Goal: Task Accomplishment & Management: Use online tool/utility

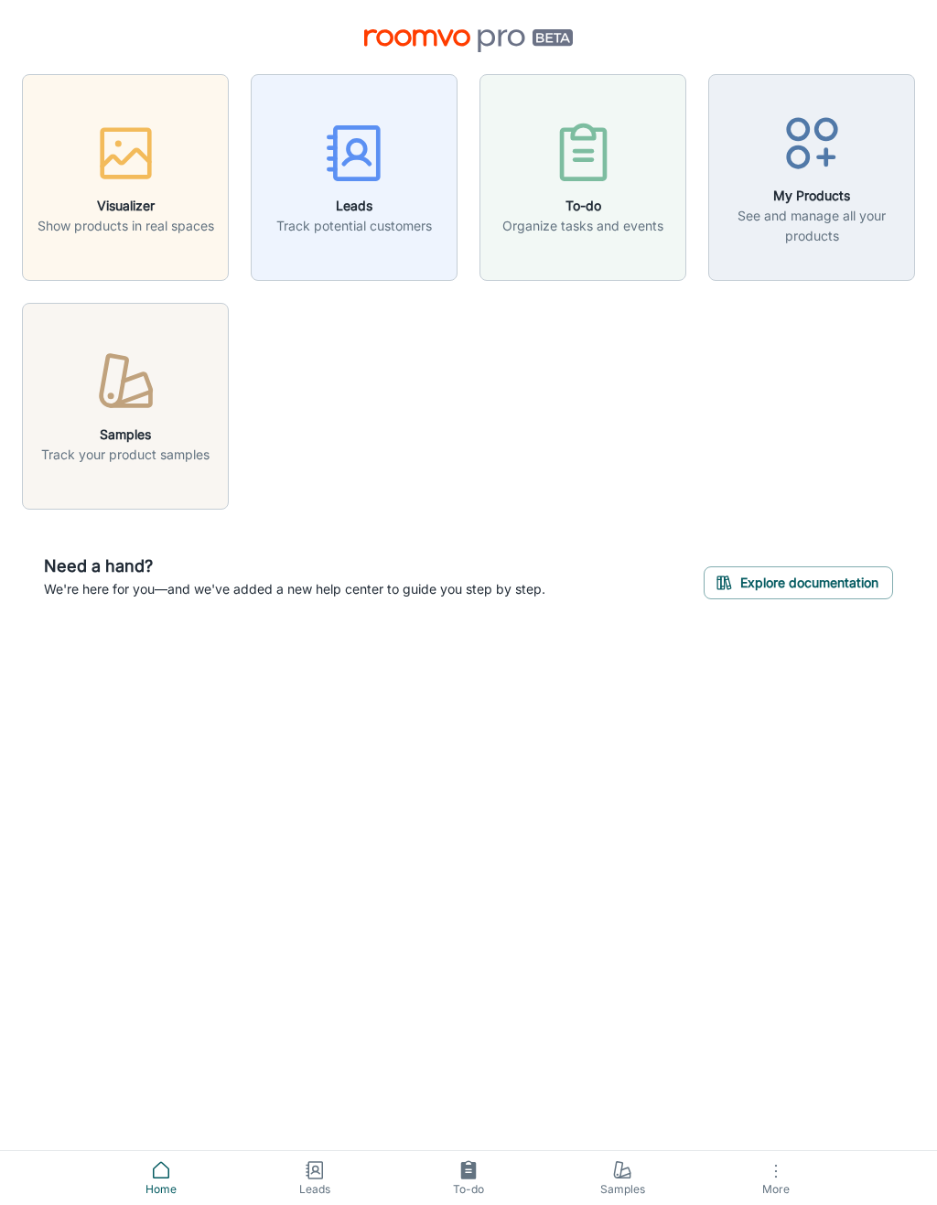
click at [772, 1178] on icon "button" at bounding box center [776, 1172] width 22 height 22
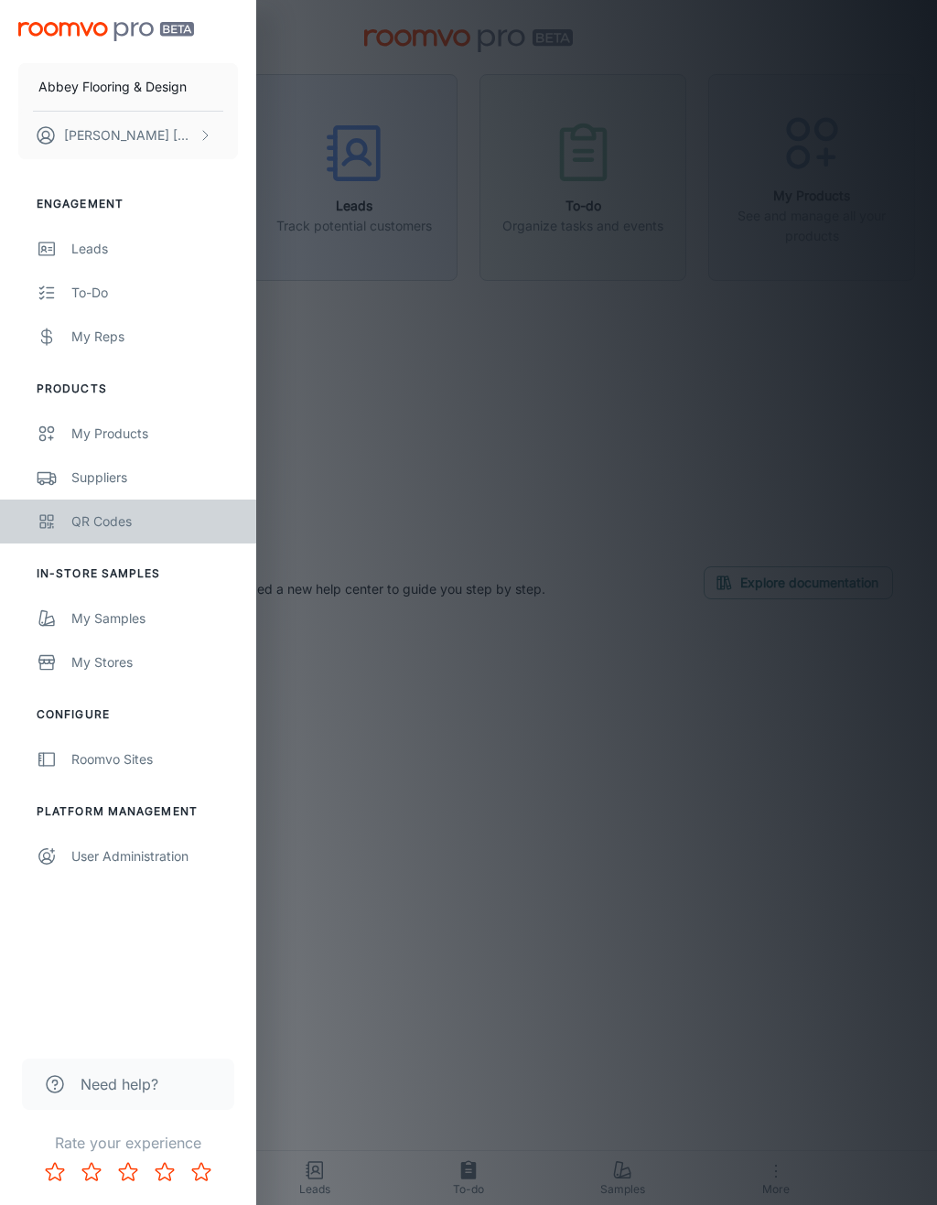
click at [106, 523] on div "QR Codes" at bounding box center [154, 522] width 167 height 20
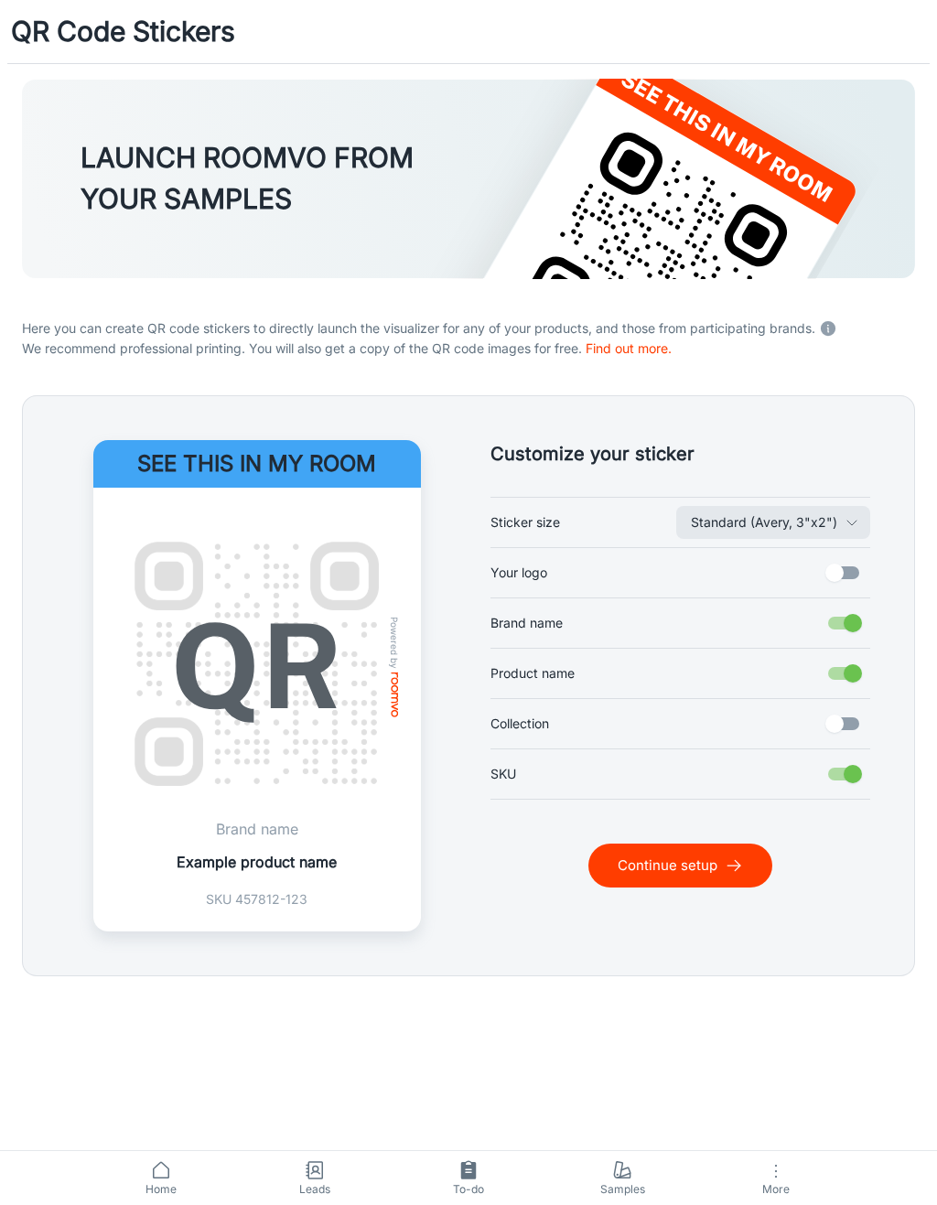
click at [835, 568] on input "Your logo" at bounding box center [835, 573] width 104 height 35
checkbox input "true"
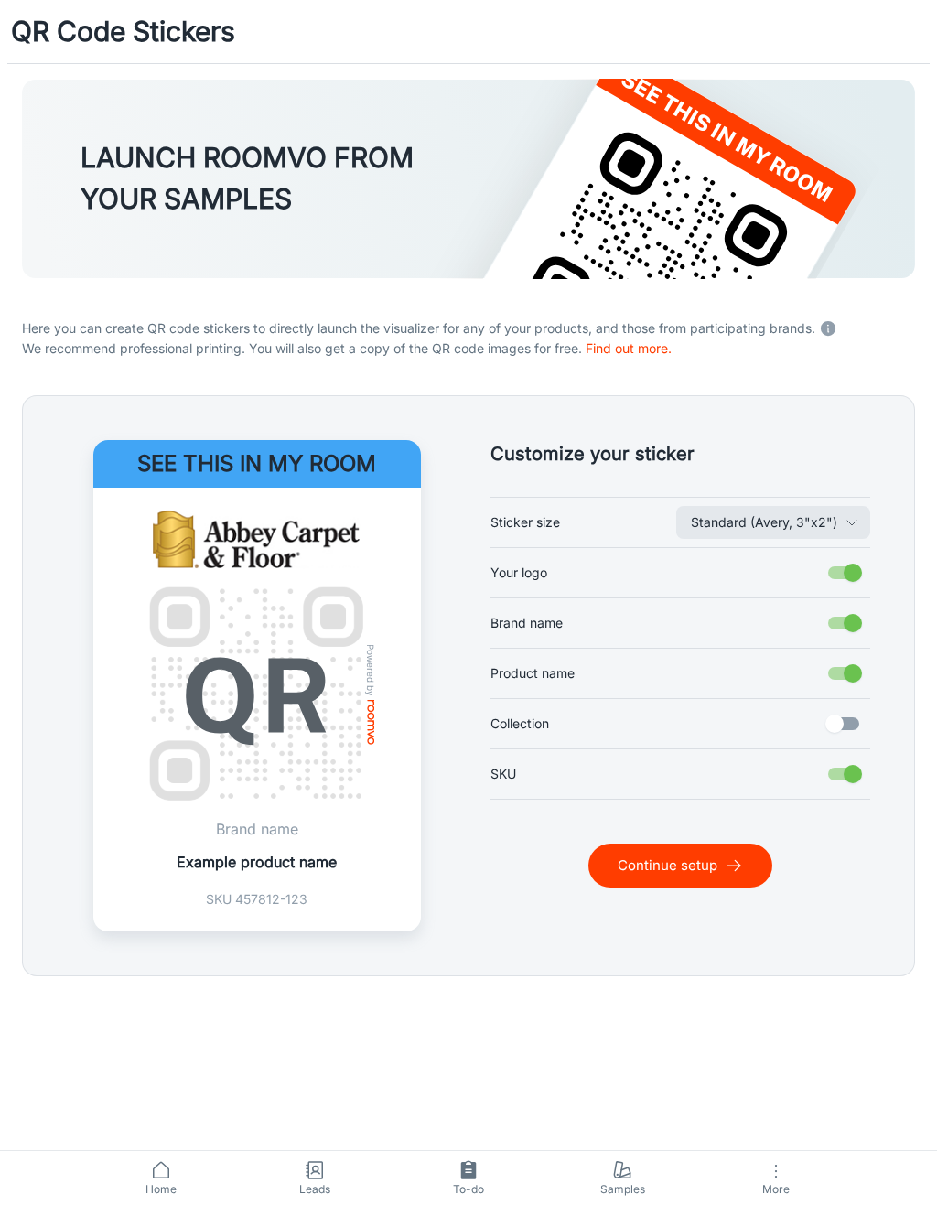
click at [722, 883] on button "Continue setup" at bounding box center [681, 866] width 184 height 44
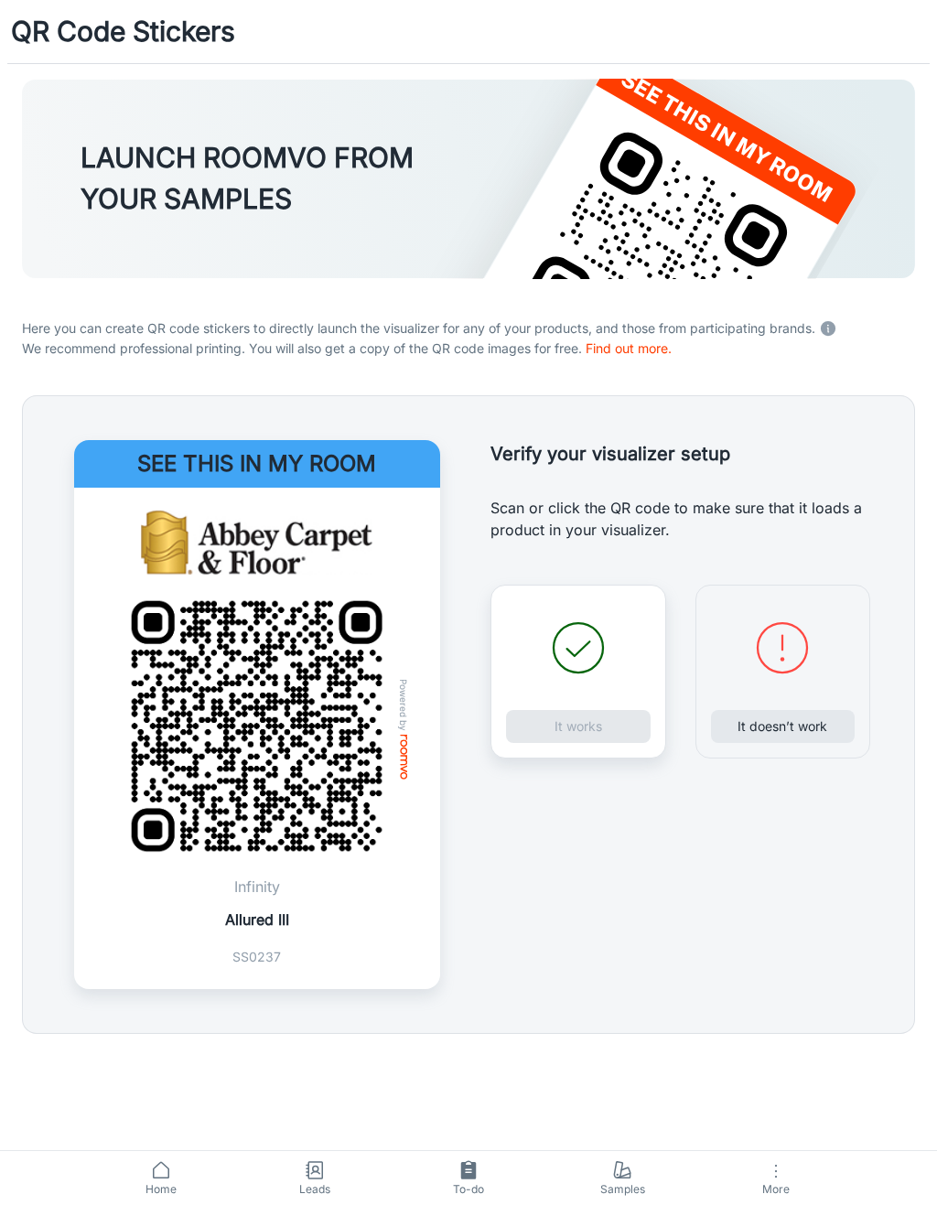
click at [614, 728] on div "It works" at bounding box center [579, 672] width 176 height 174
click at [611, 732] on div "It works" at bounding box center [579, 672] width 176 height 174
click at [611, 740] on button "It works" at bounding box center [578, 726] width 145 height 33
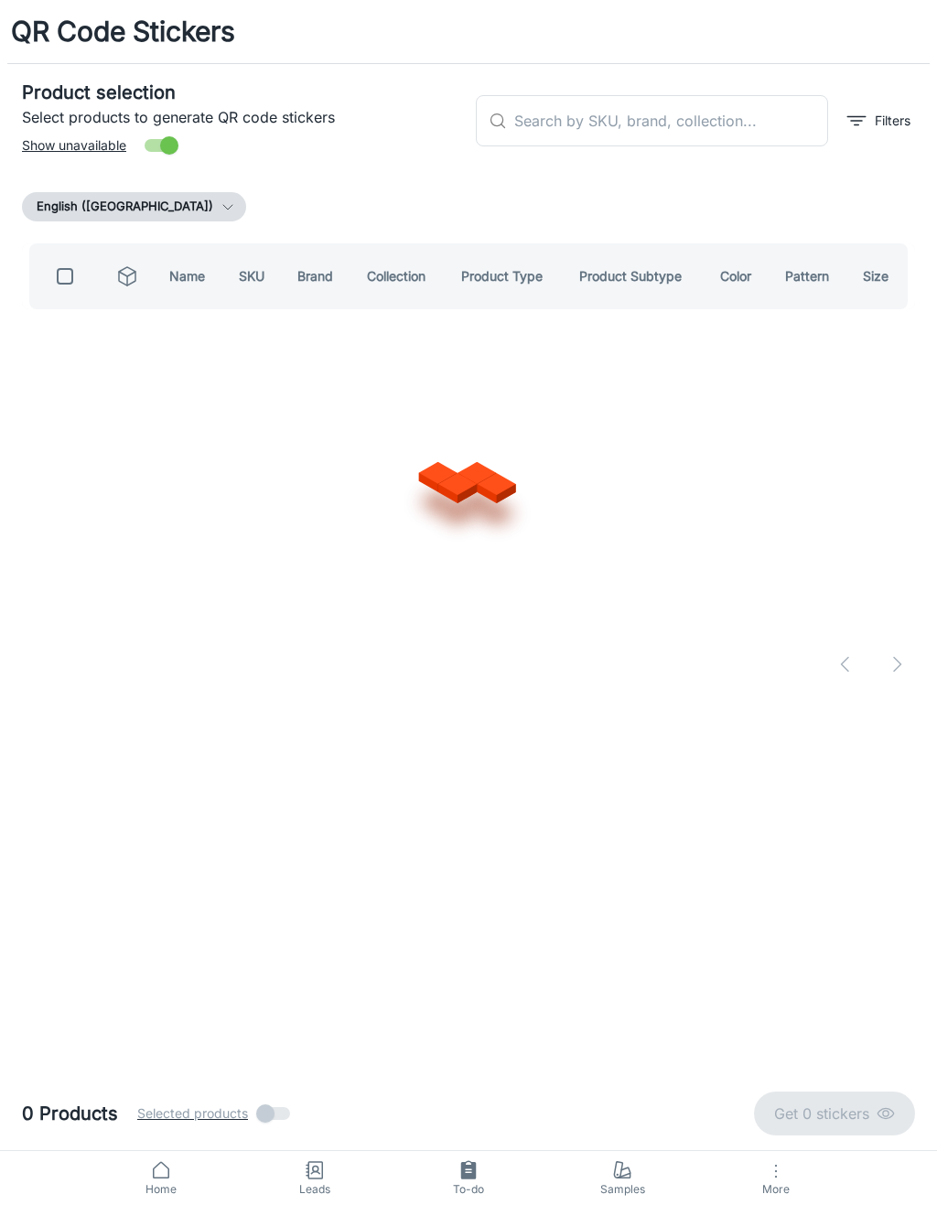
click at [738, 118] on input "text" at bounding box center [671, 120] width 314 height 51
type input "C"
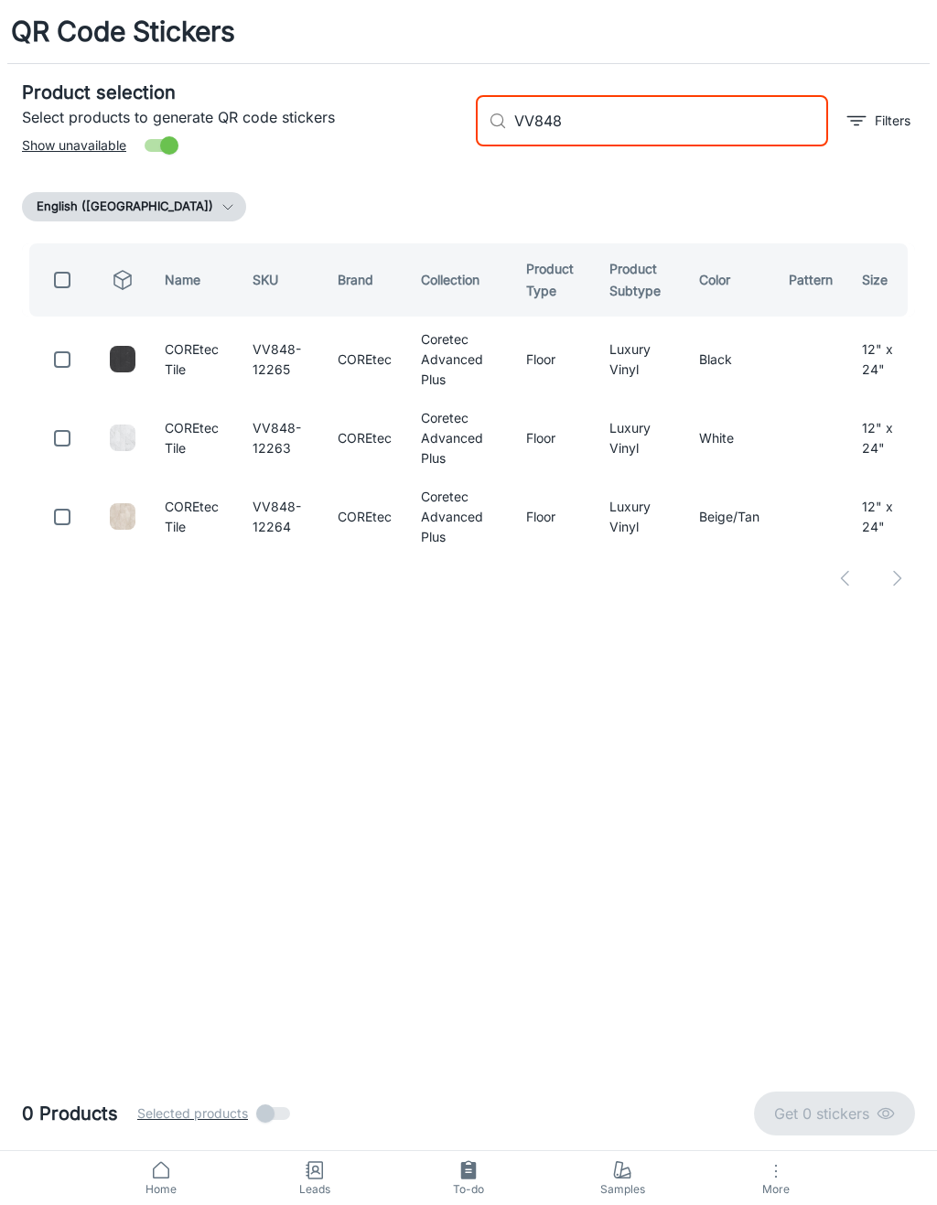
type input "VV848"
click at [69, 350] on input "checkbox" at bounding box center [62, 359] width 37 height 37
checkbox input "true"
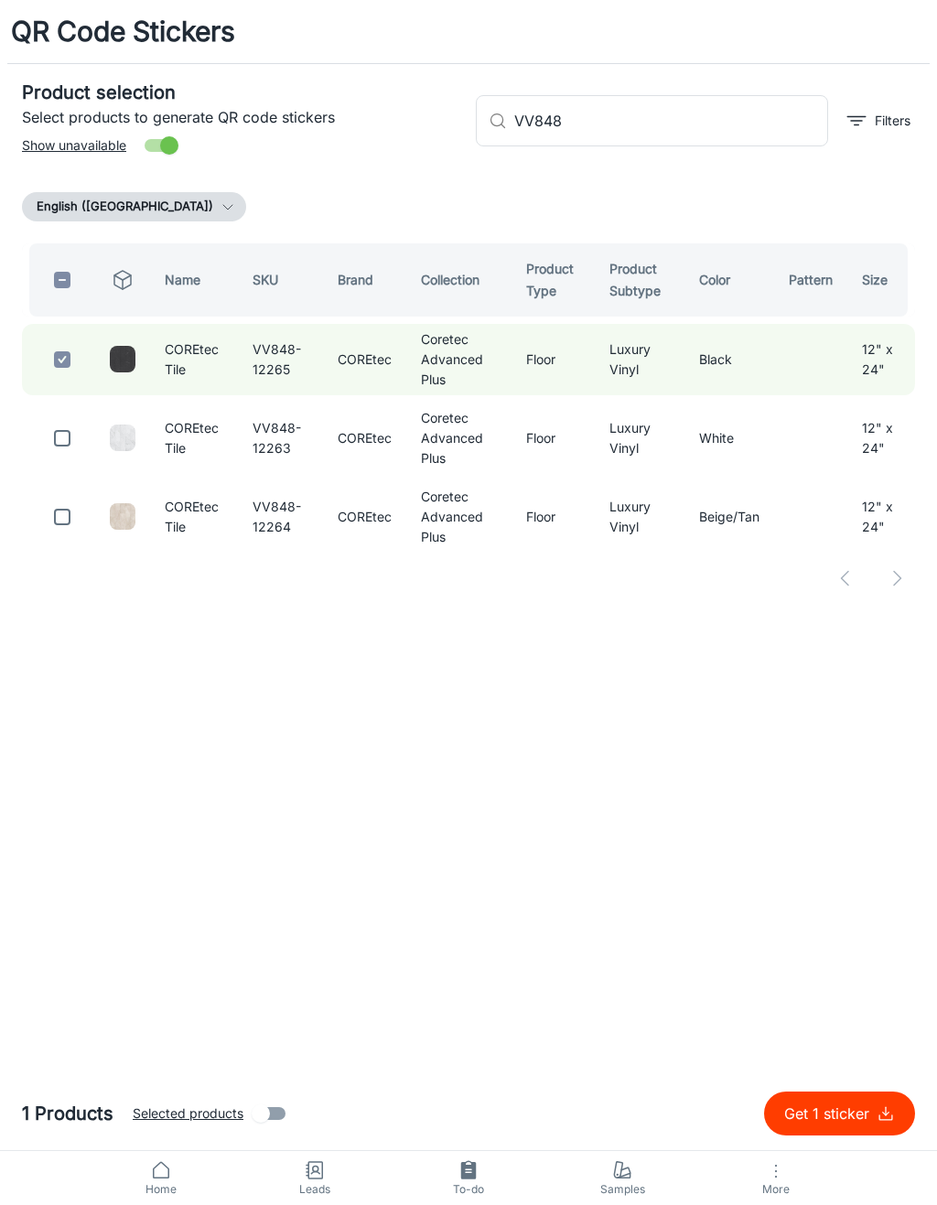
click at [656, 135] on input "VV848" at bounding box center [671, 120] width 314 height 51
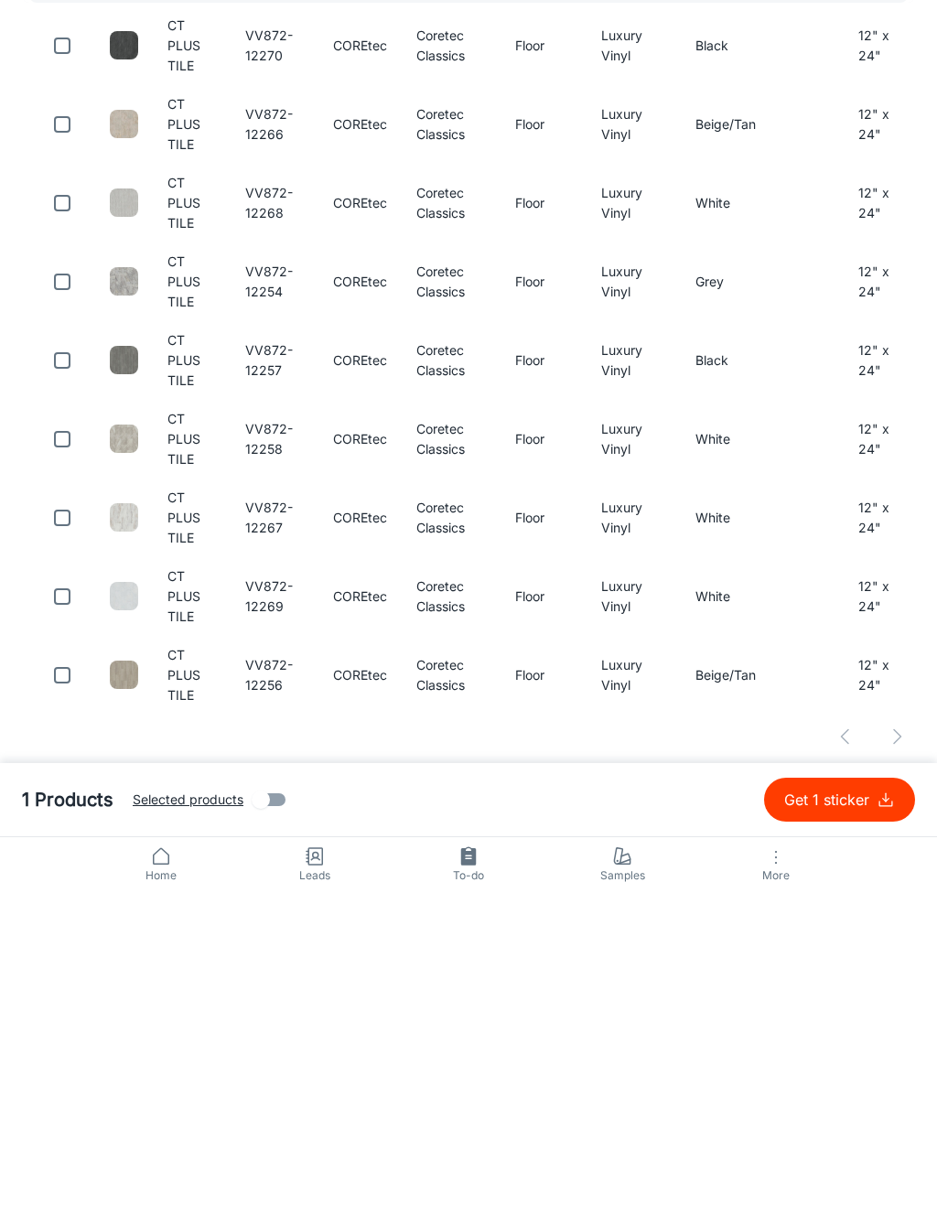
type input "VV872"
click at [66, 892] on input "checkbox" at bounding box center [62, 910] width 37 height 37
checkbox input "true"
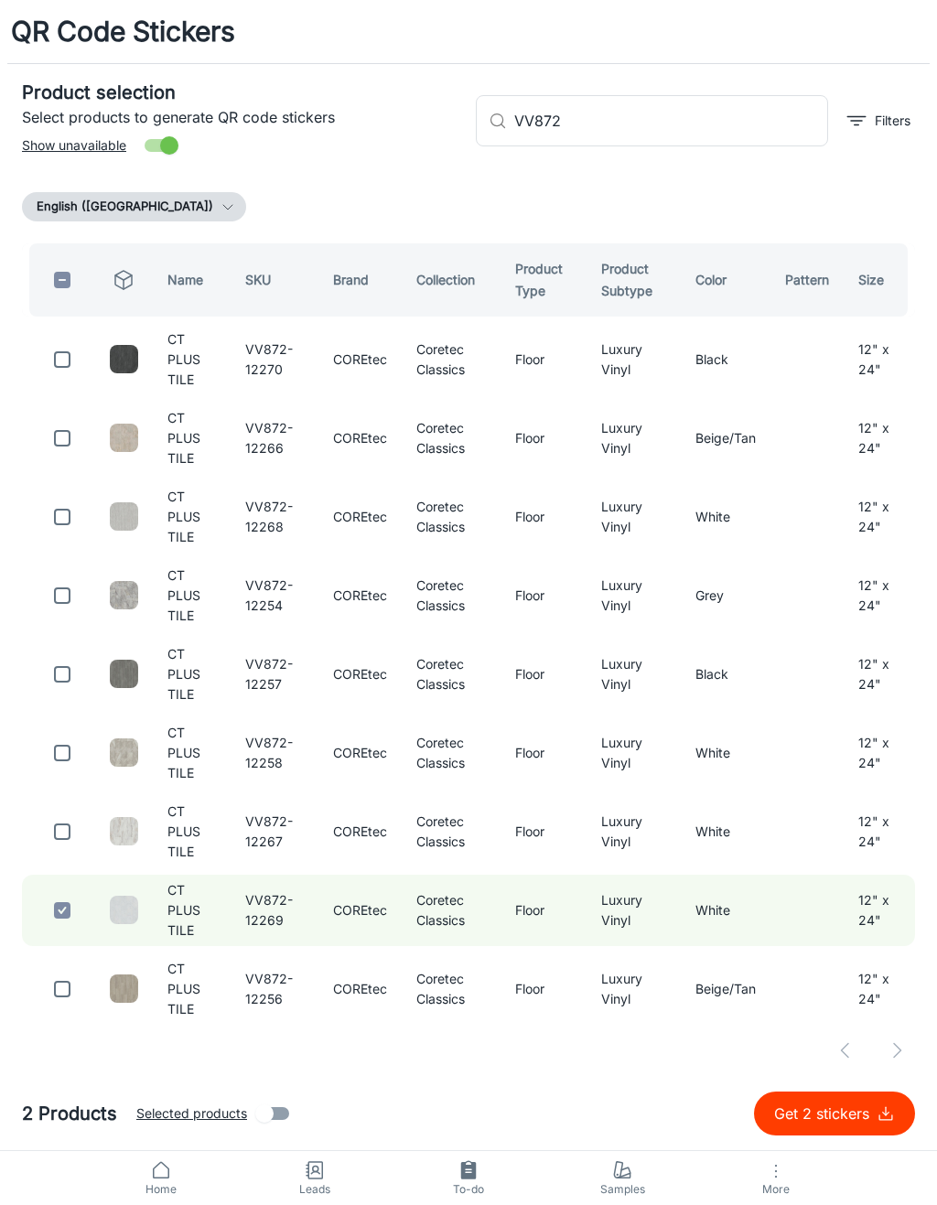
click at [759, 134] on input "VV872" at bounding box center [671, 120] width 314 height 51
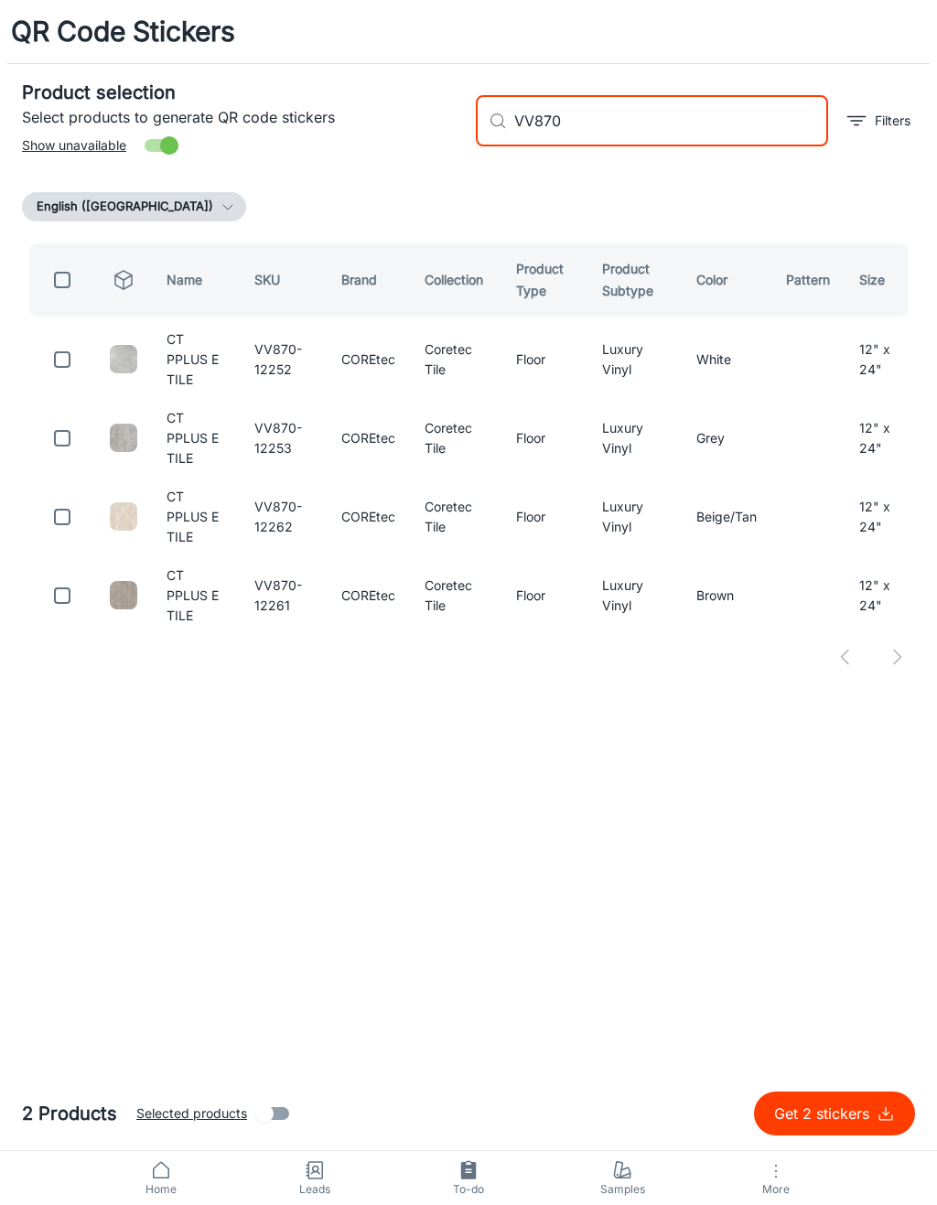
type input "VV870"
click at [66, 452] on input "checkbox" at bounding box center [62, 438] width 37 height 37
checkbox input "true"
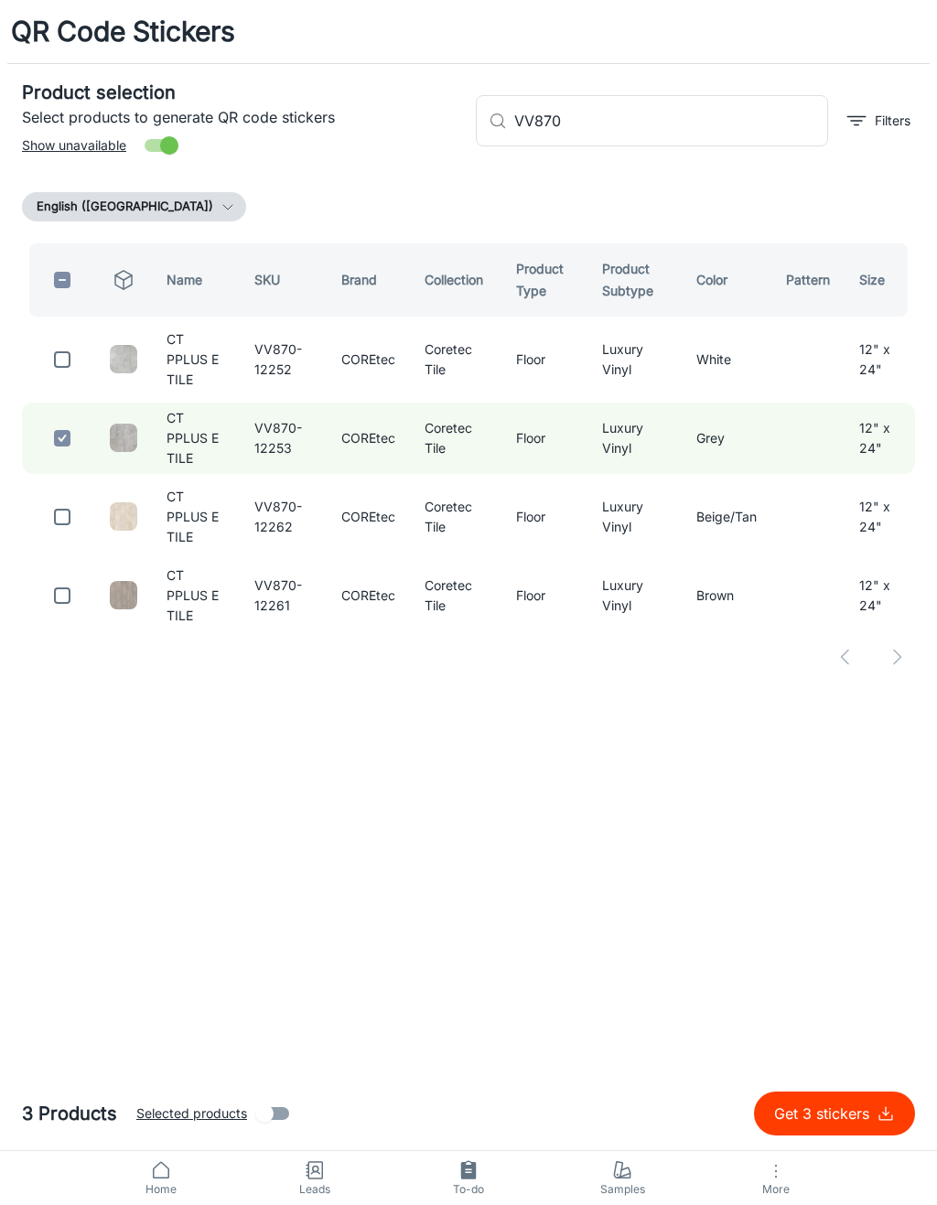
click at [779, 131] on input "VV870" at bounding box center [671, 120] width 314 height 51
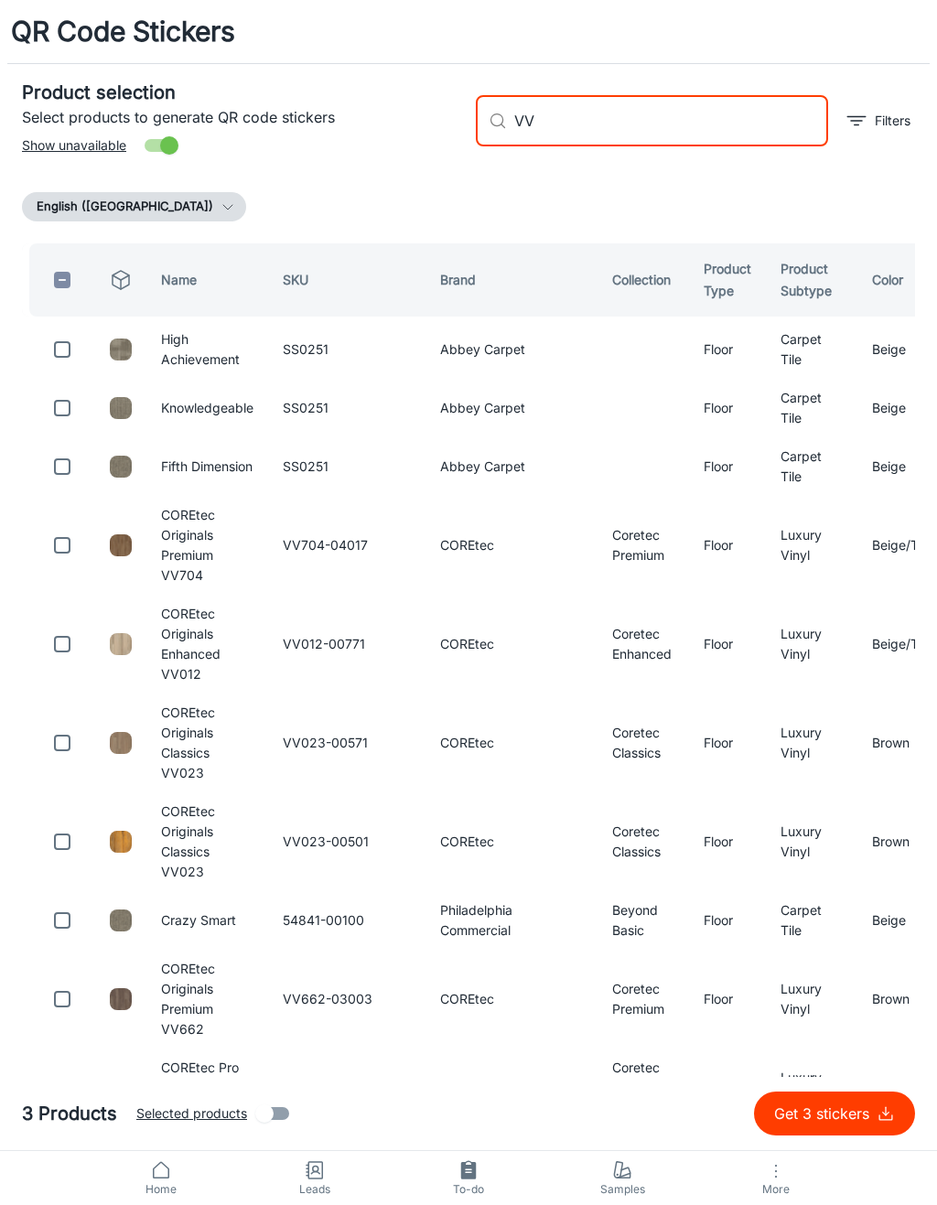
type input "V"
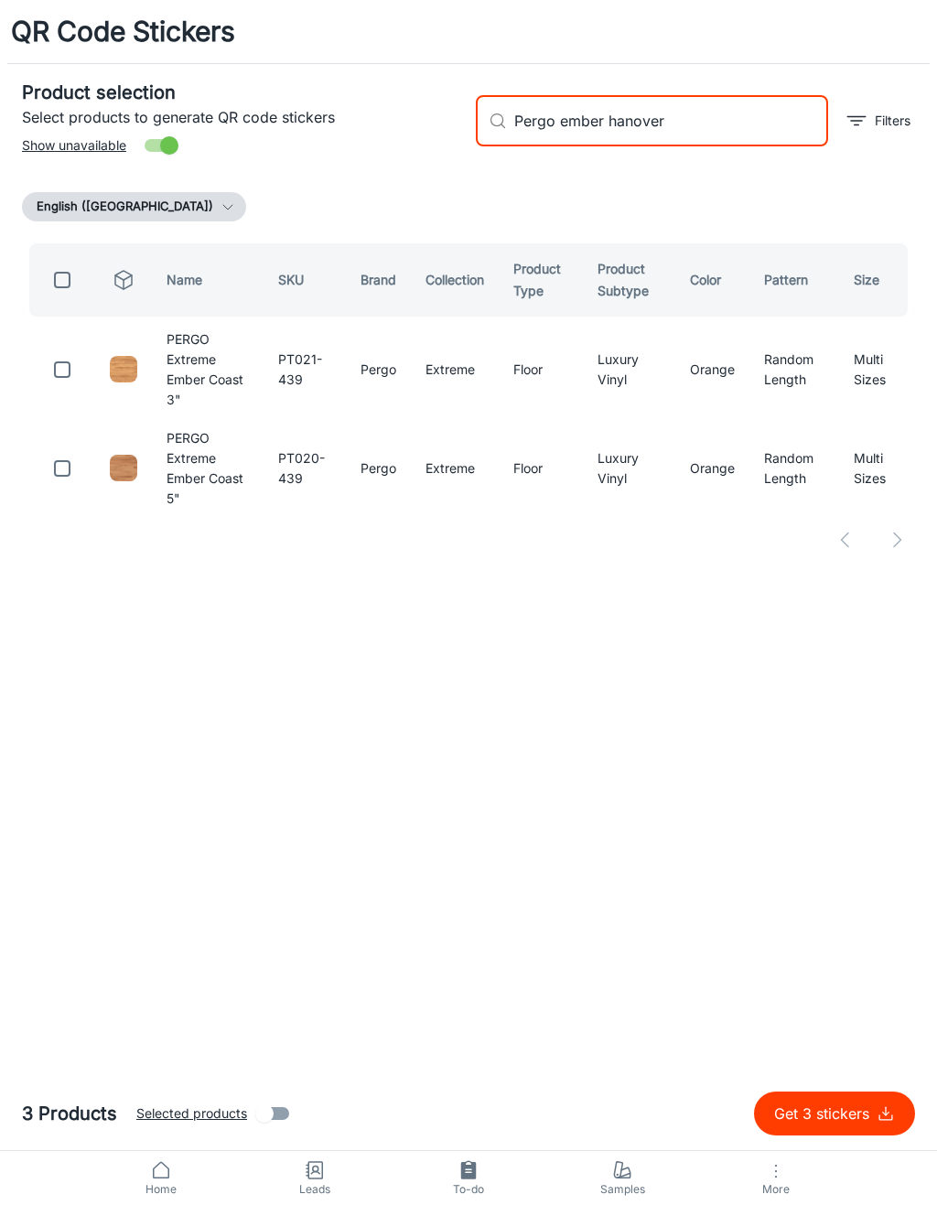
type input "Pergo ember hanover"
click at [69, 351] on input "checkbox" at bounding box center [62, 369] width 37 height 37
checkbox input "true"
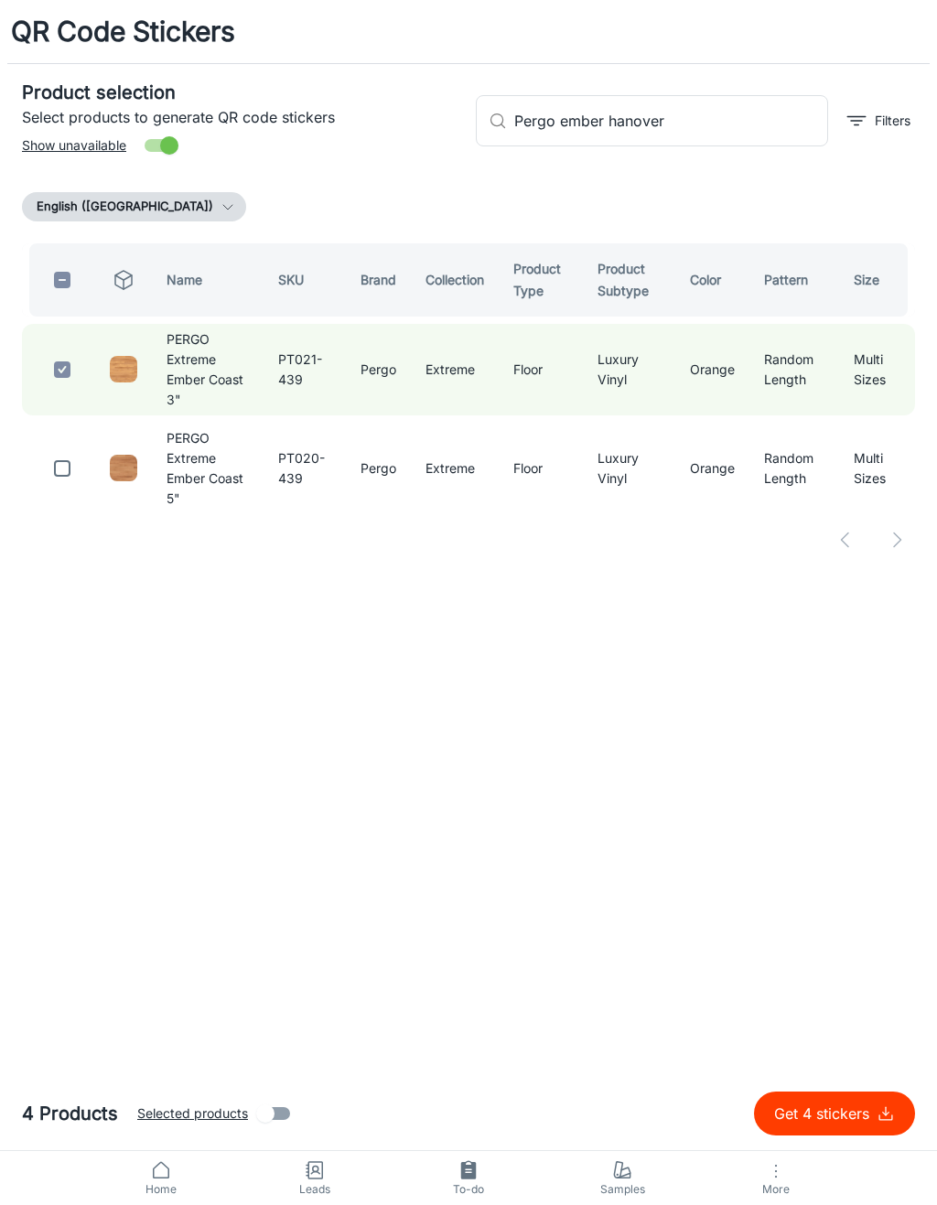
click at [738, 128] on input "Pergo ember hanover" at bounding box center [671, 120] width 314 height 51
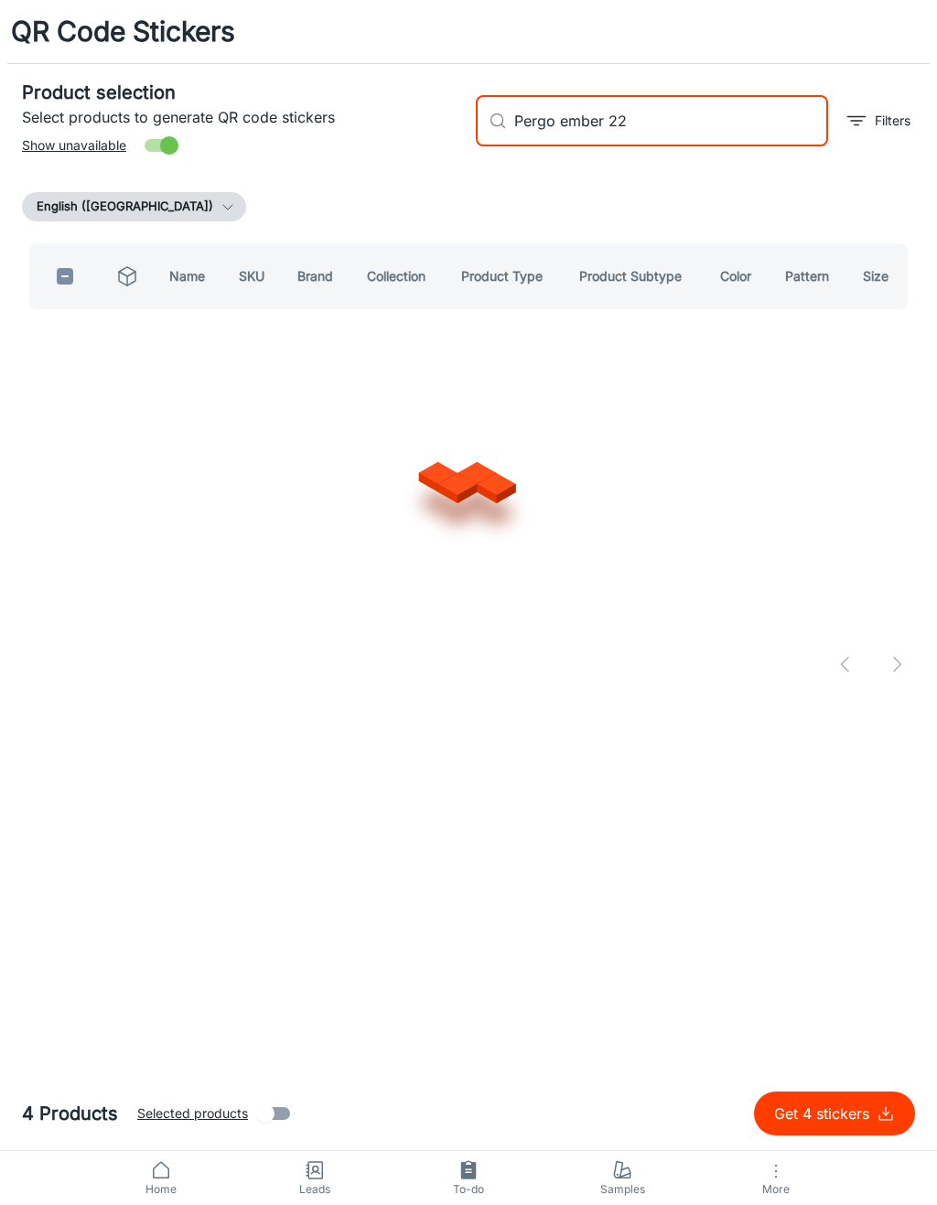
type input "Pergo ember 224"
checkbox input "true"
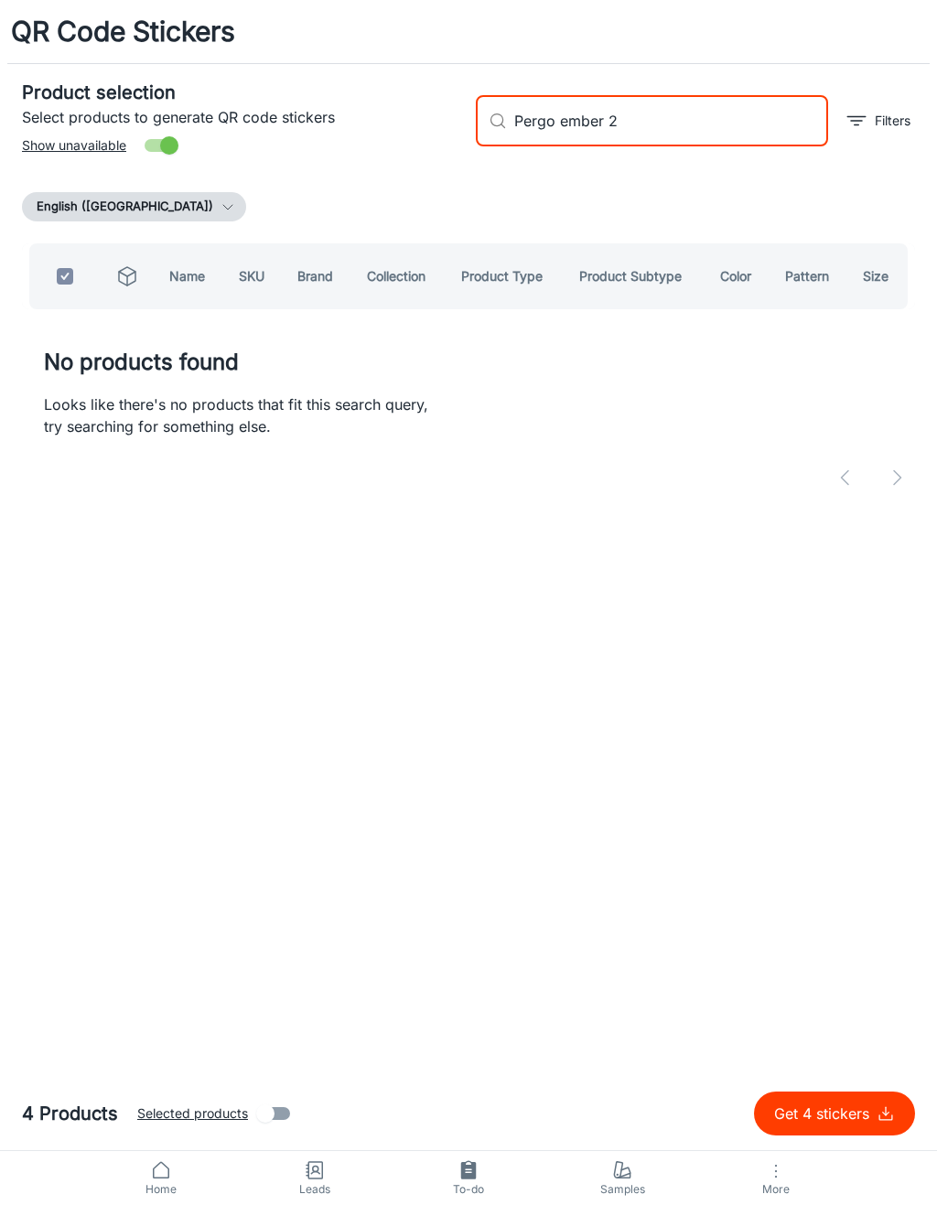
type input "Pergo ember"
checkbox input "false"
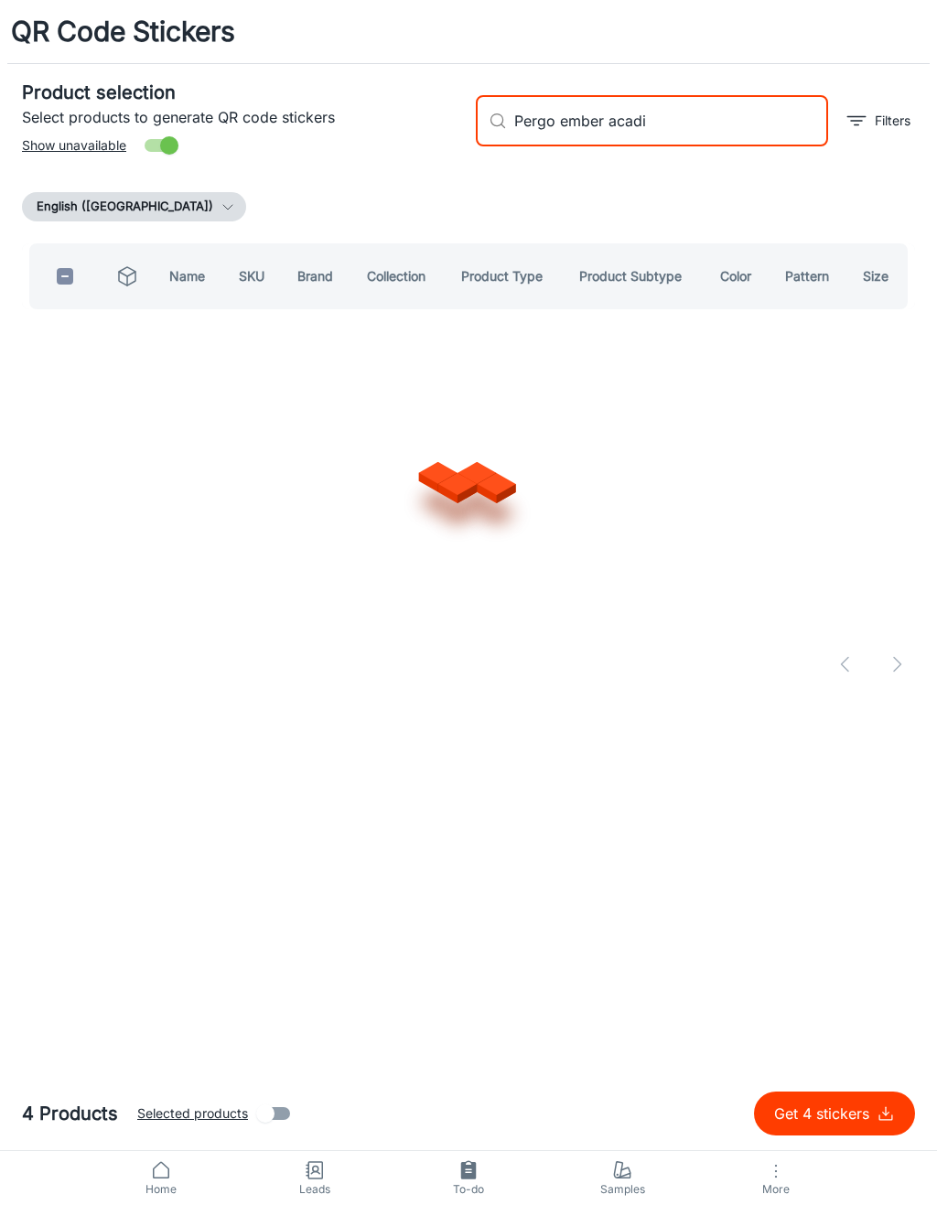
type input "Pergo ember acadia"
checkbox input "true"
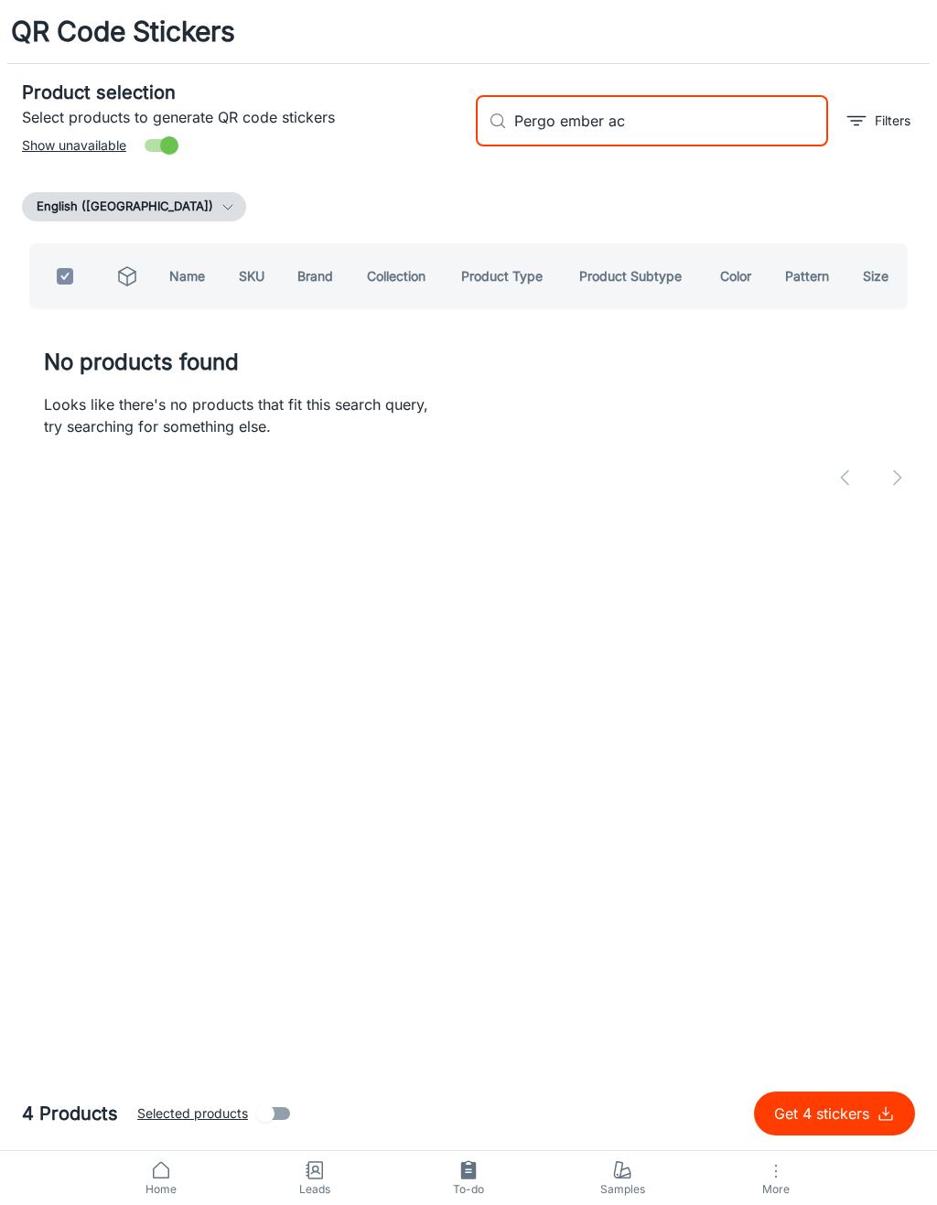
type input "Pergo ember a"
checkbox input "false"
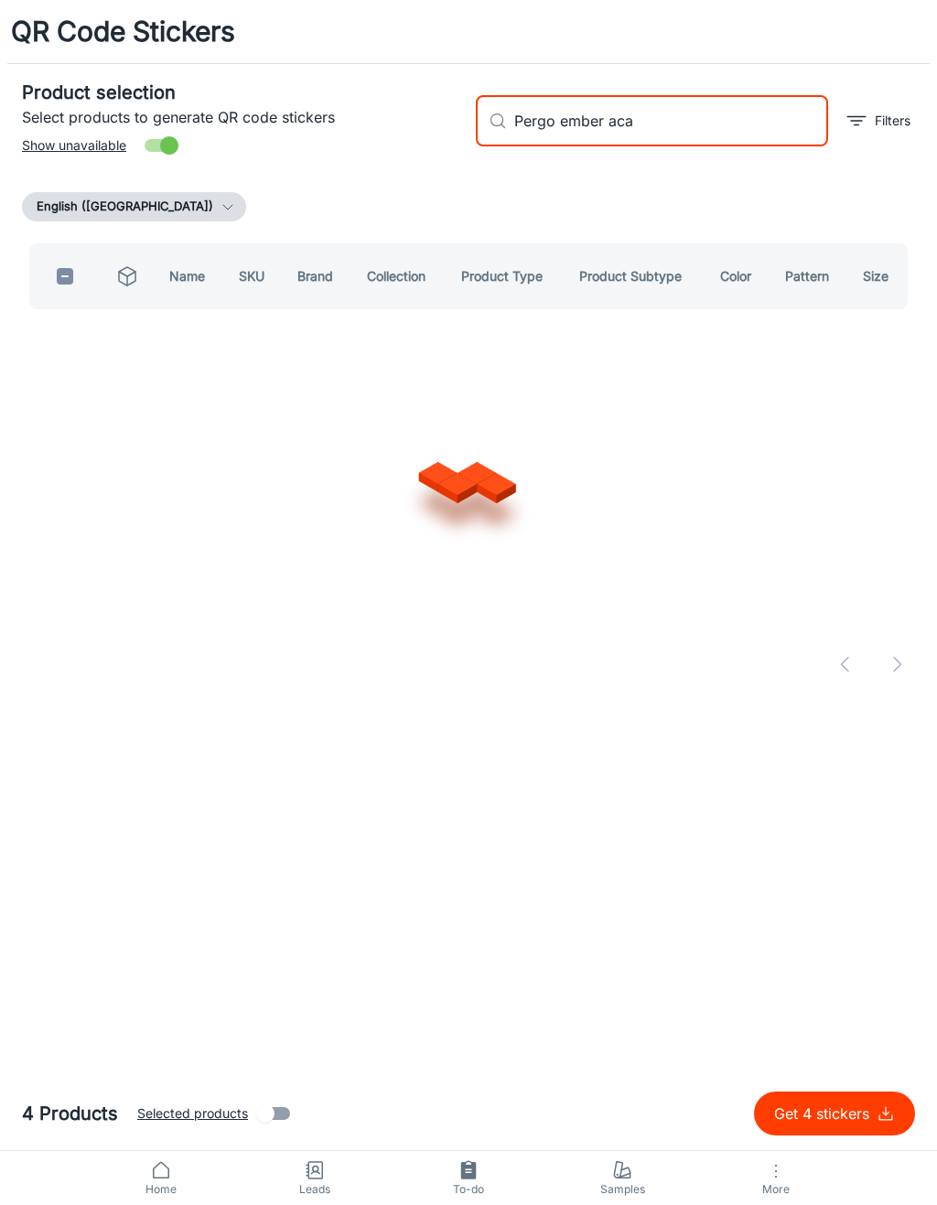
type input "Pergo ember acad"
checkbox input "true"
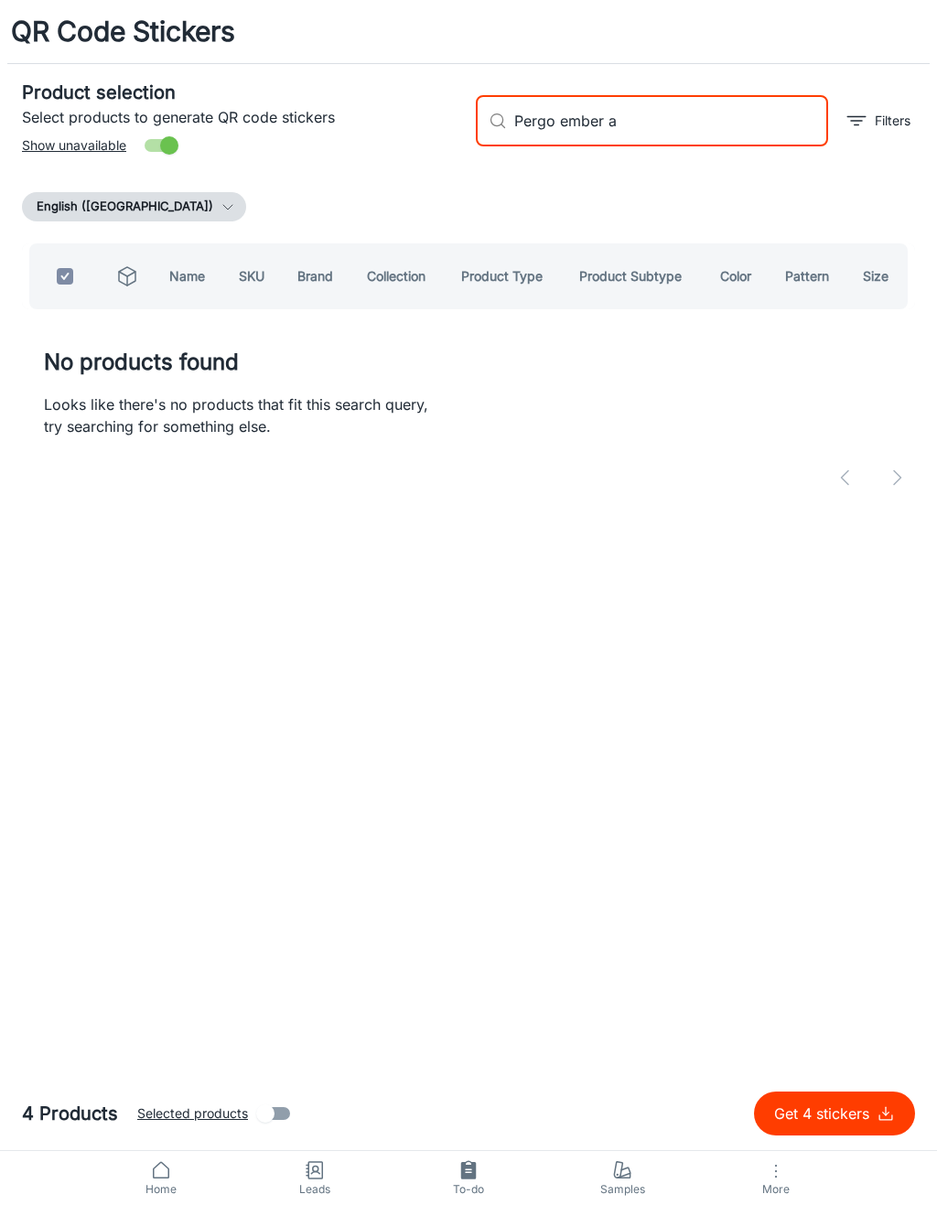
type input "Pergo ember"
checkbox input "false"
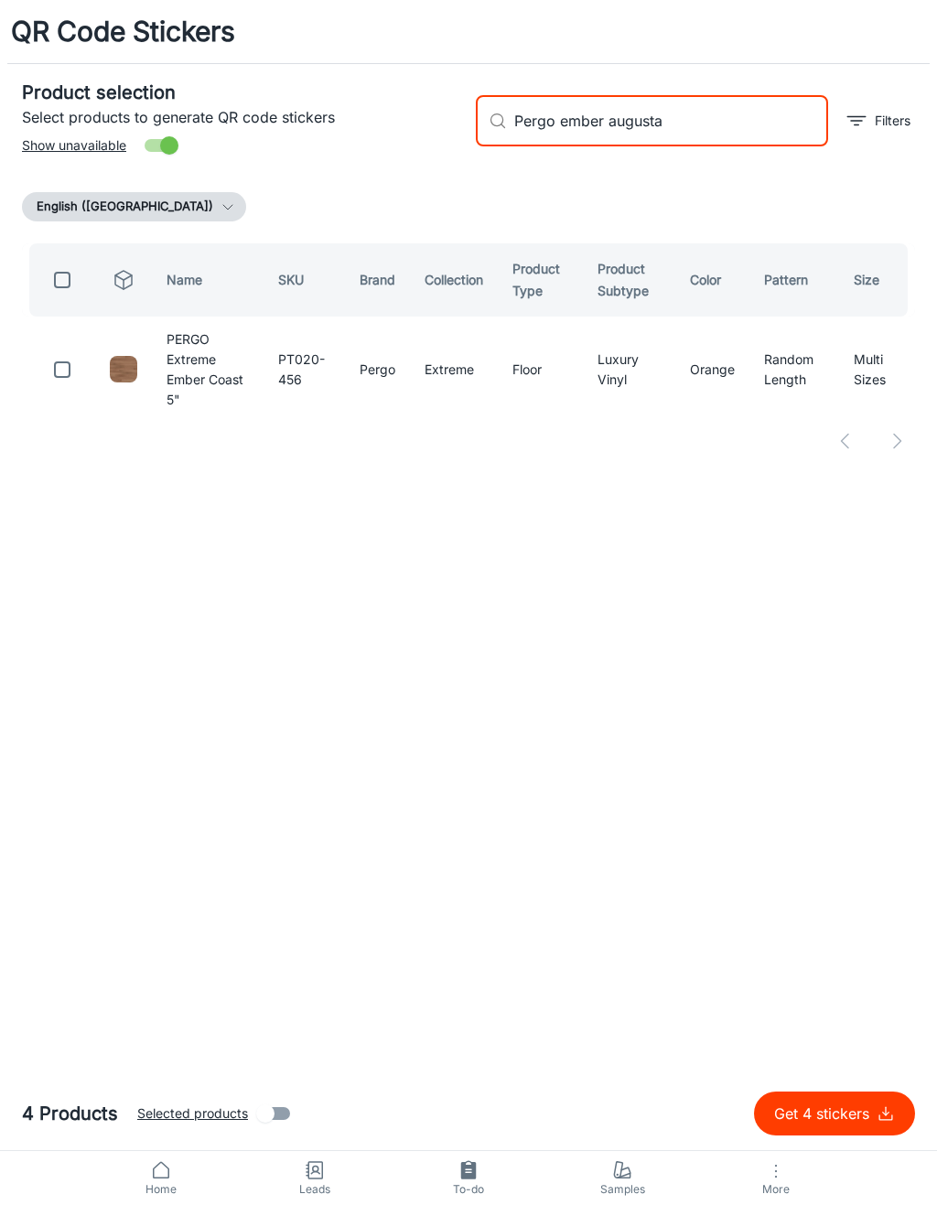
type input "Pergo ember augusta"
click at [70, 351] on input "checkbox" at bounding box center [62, 369] width 37 height 37
checkbox input "true"
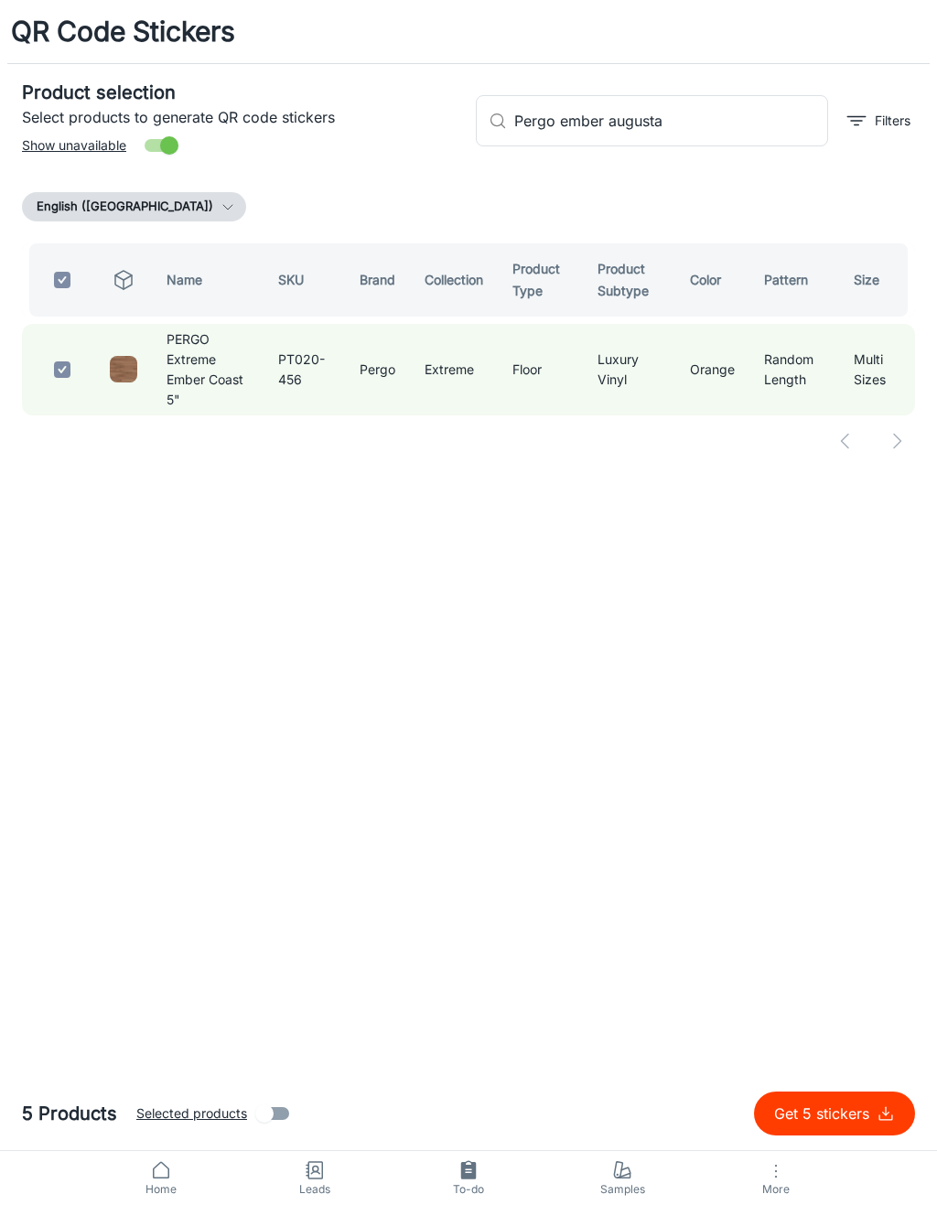
click at [736, 119] on input "Pergo ember augusta" at bounding box center [671, 120] width 314 height 51
type input "Pergo ember a"
checkbox input "false"
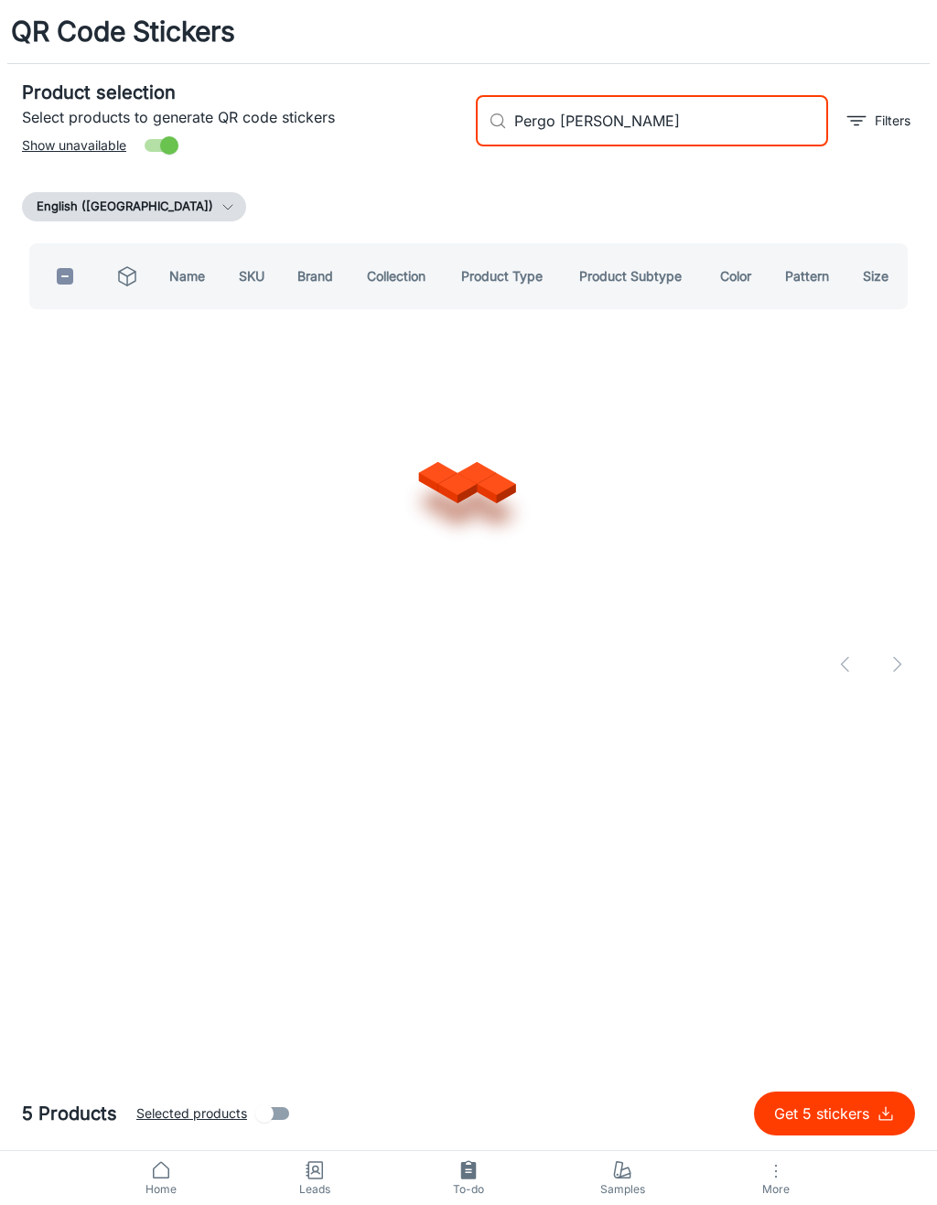
type input "Pergo [PERSON_NAME]"
checkbox input "true"
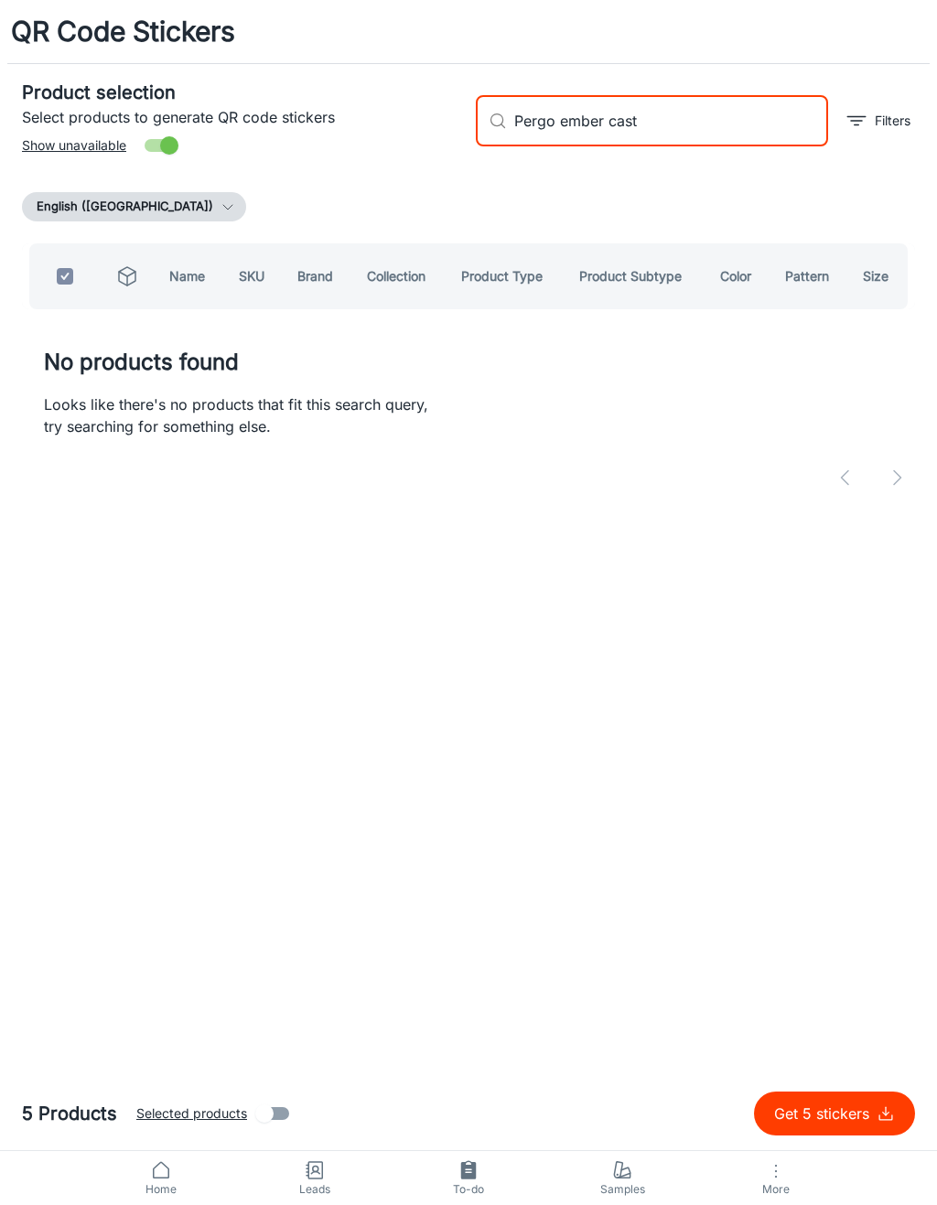
type input "Pergo ember cas"
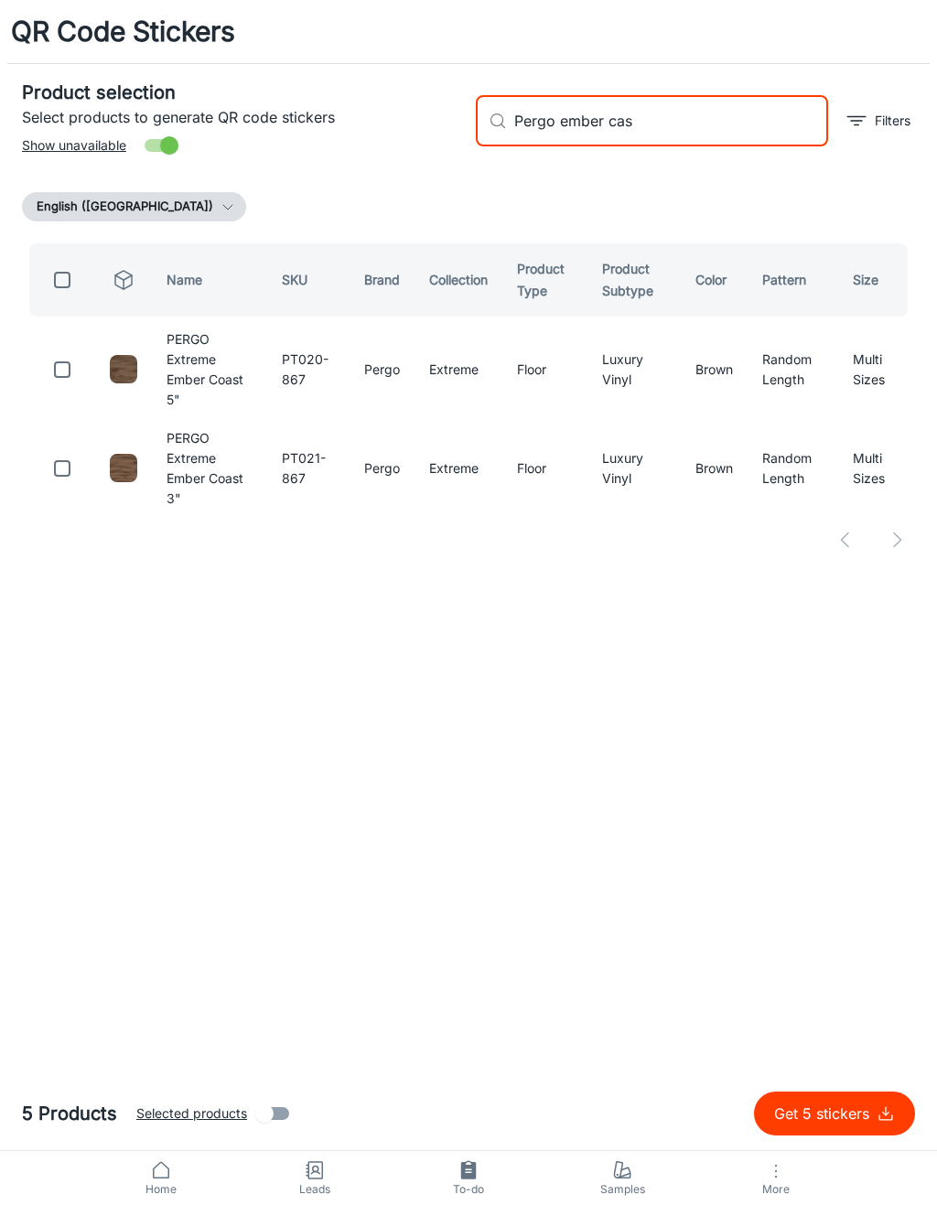
checkbox input "false"
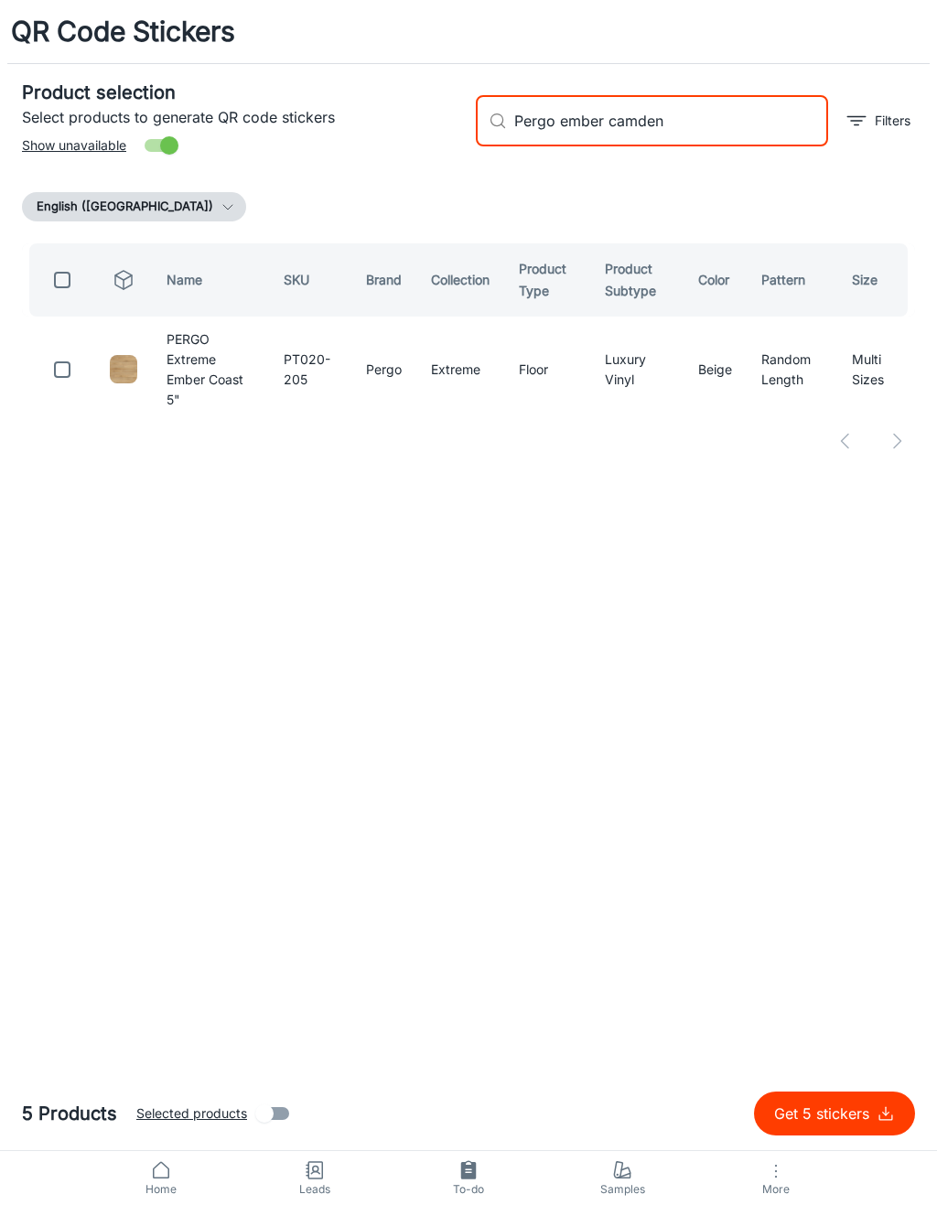
type input "Pergo ember camden"
click at [59, 362] on input "checkbox" at bounding box center [62, 369] width 37 height 37
checkbox input "true"
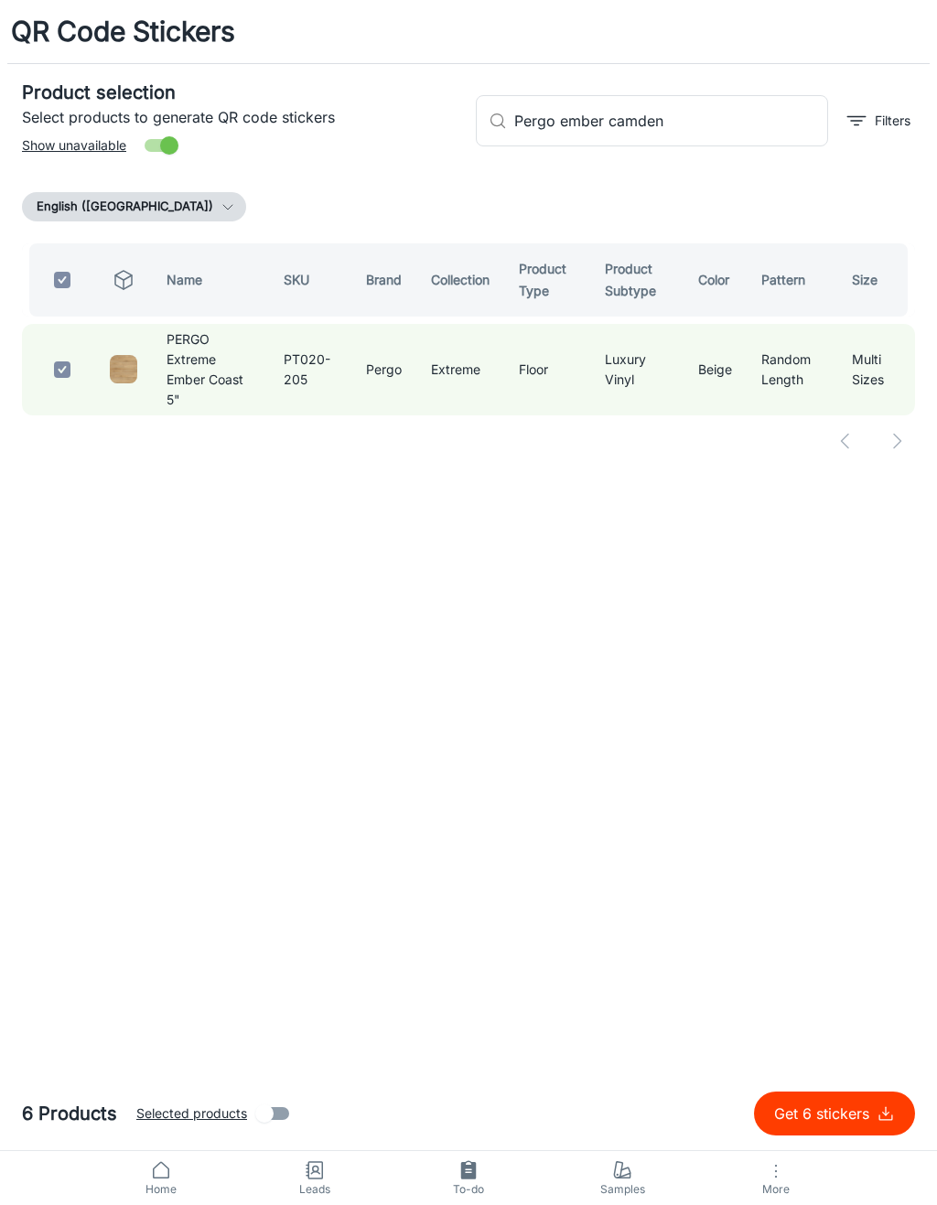
click at [733, 124] on input "Pergo ember camden" at bounding box center [671, 120] width 314 height 51
type input "Pergo ember"
checkbox input "false"
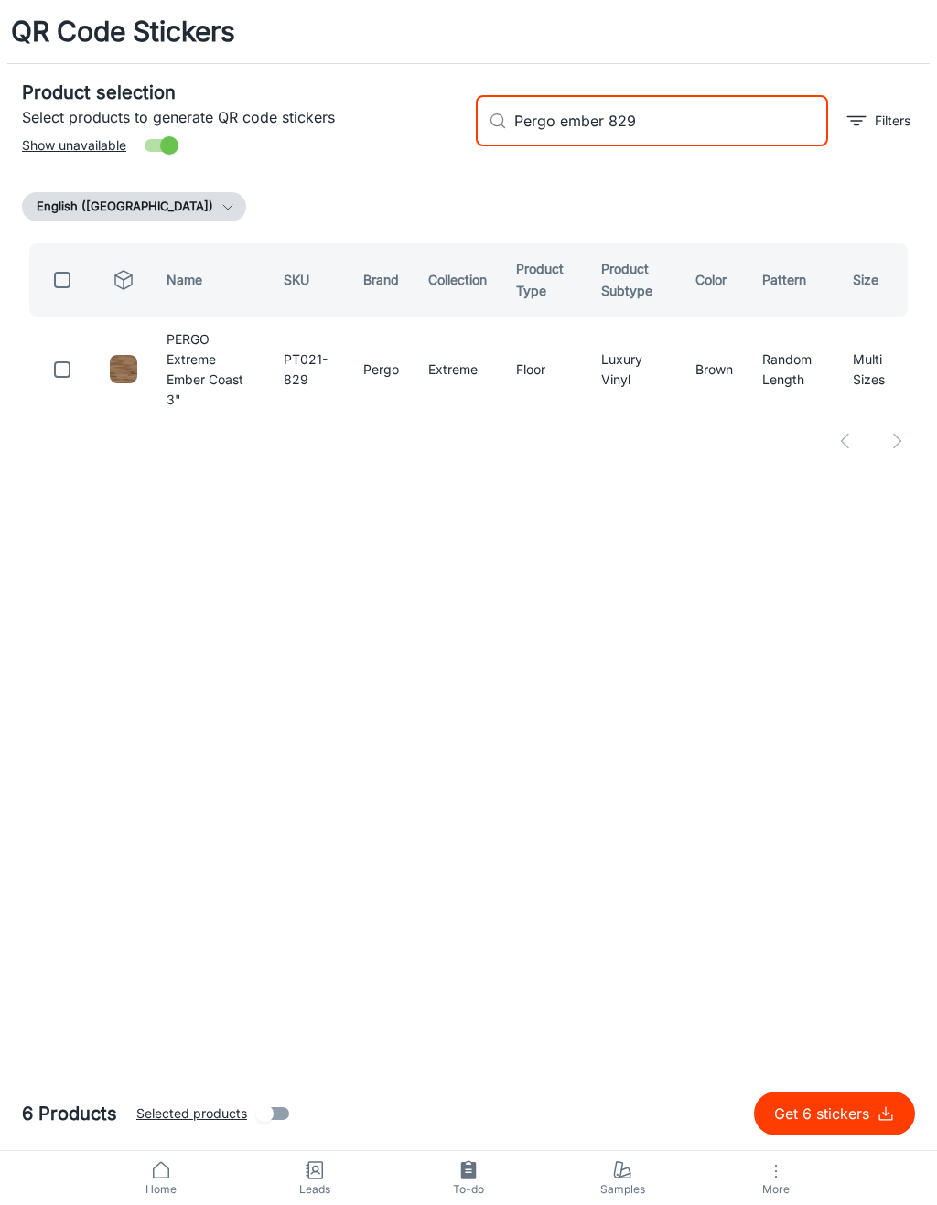
type input "Pergo ember 829"
click at [74, 351] on input "checkbox" at bounding box center [62, 369] width 37 height 37
checkbox input "true"
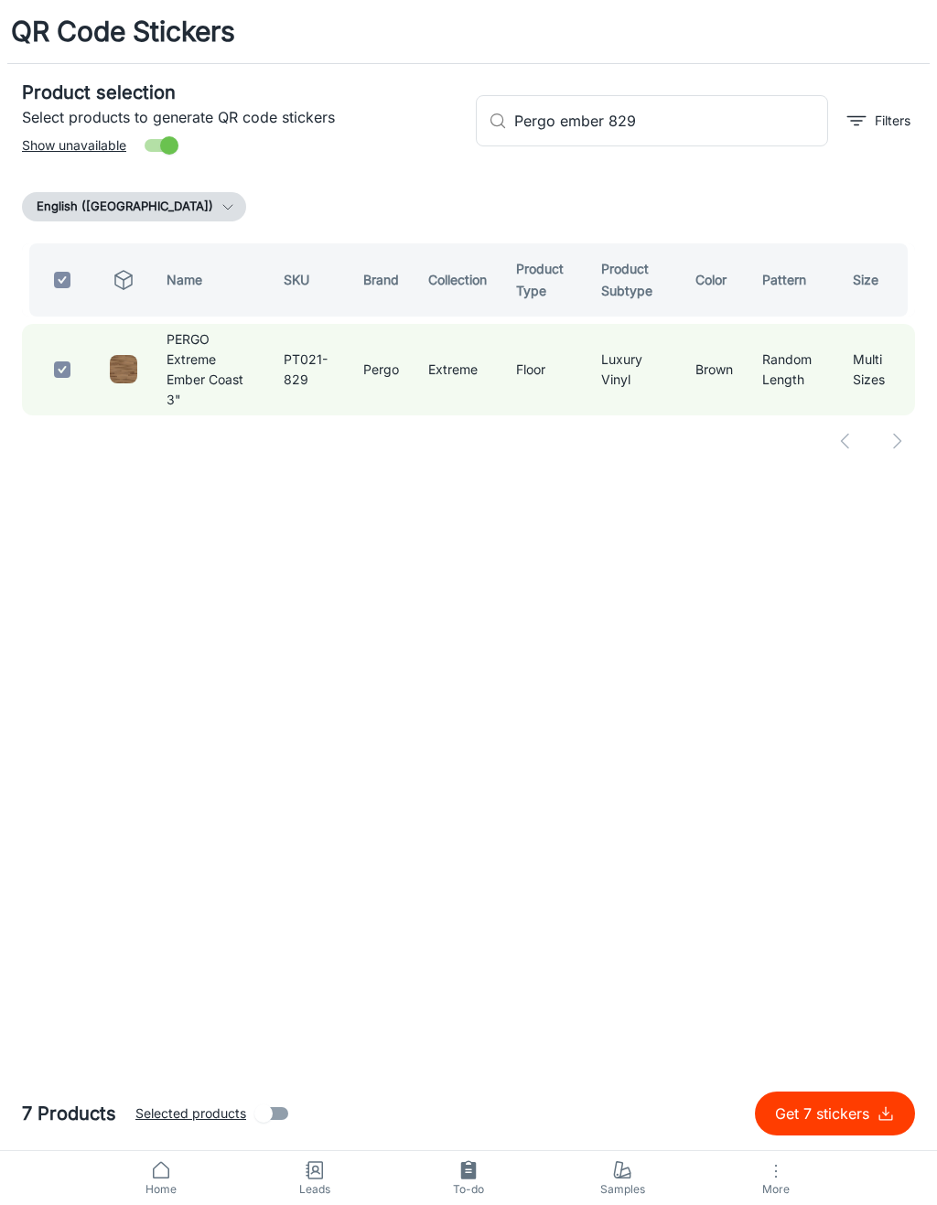
click at [711, 131] on input "Pergo ember 829" at bounding box center [671, 120] width 314 height 51
type input "Pergo"
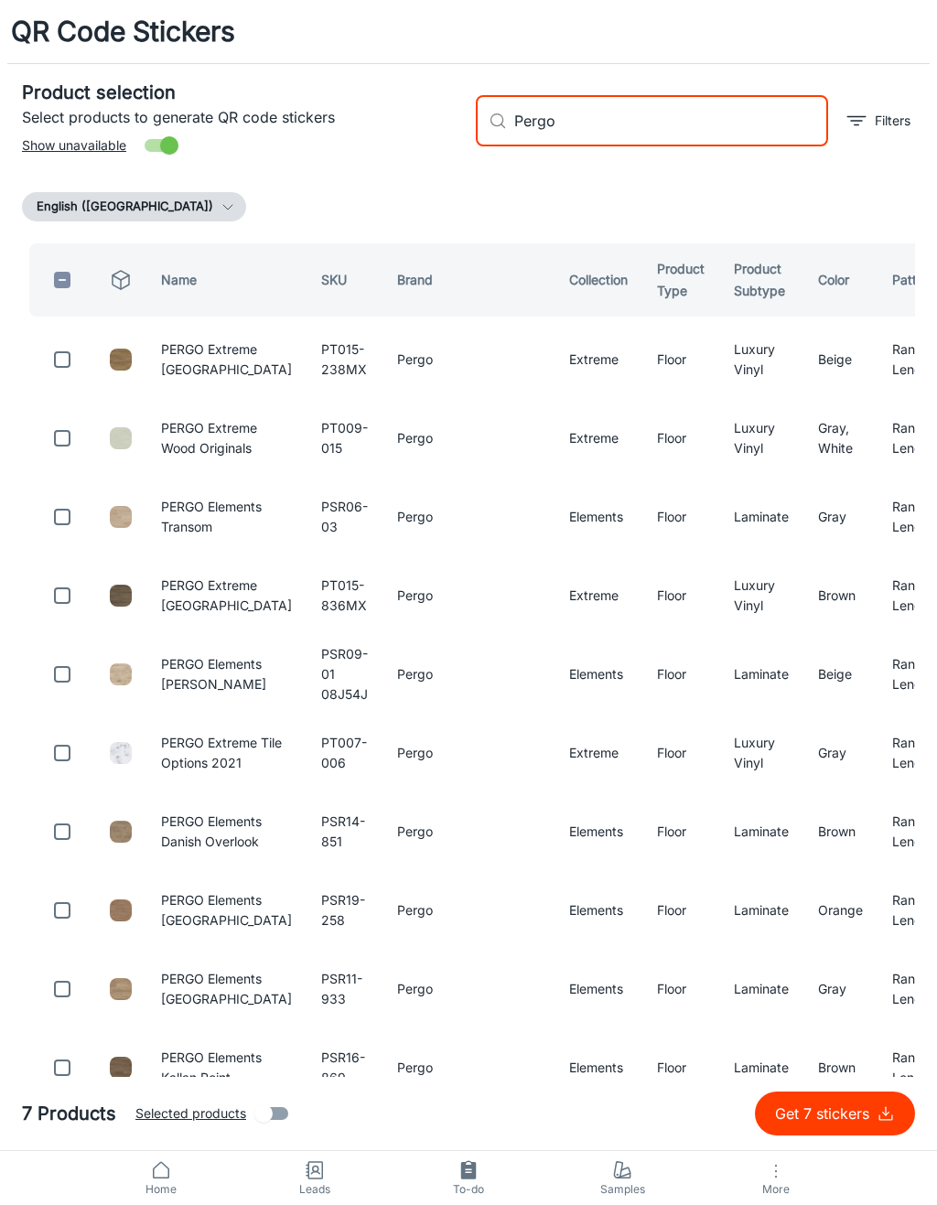
checkbox input "false"
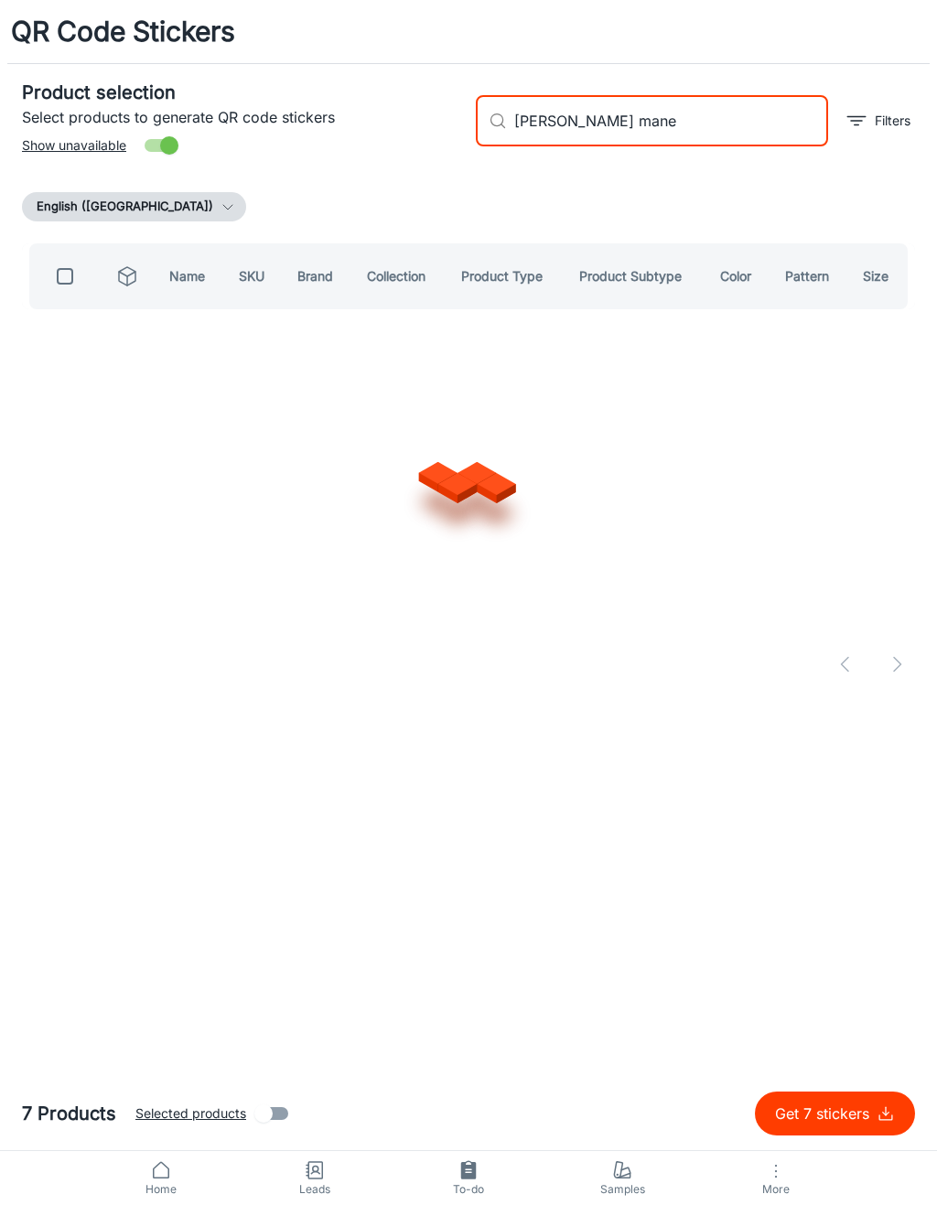
type input "[PERSON_NAME]"
checkbox input "true"
type input "[PERSON_NAME]"
checkbox input "false"
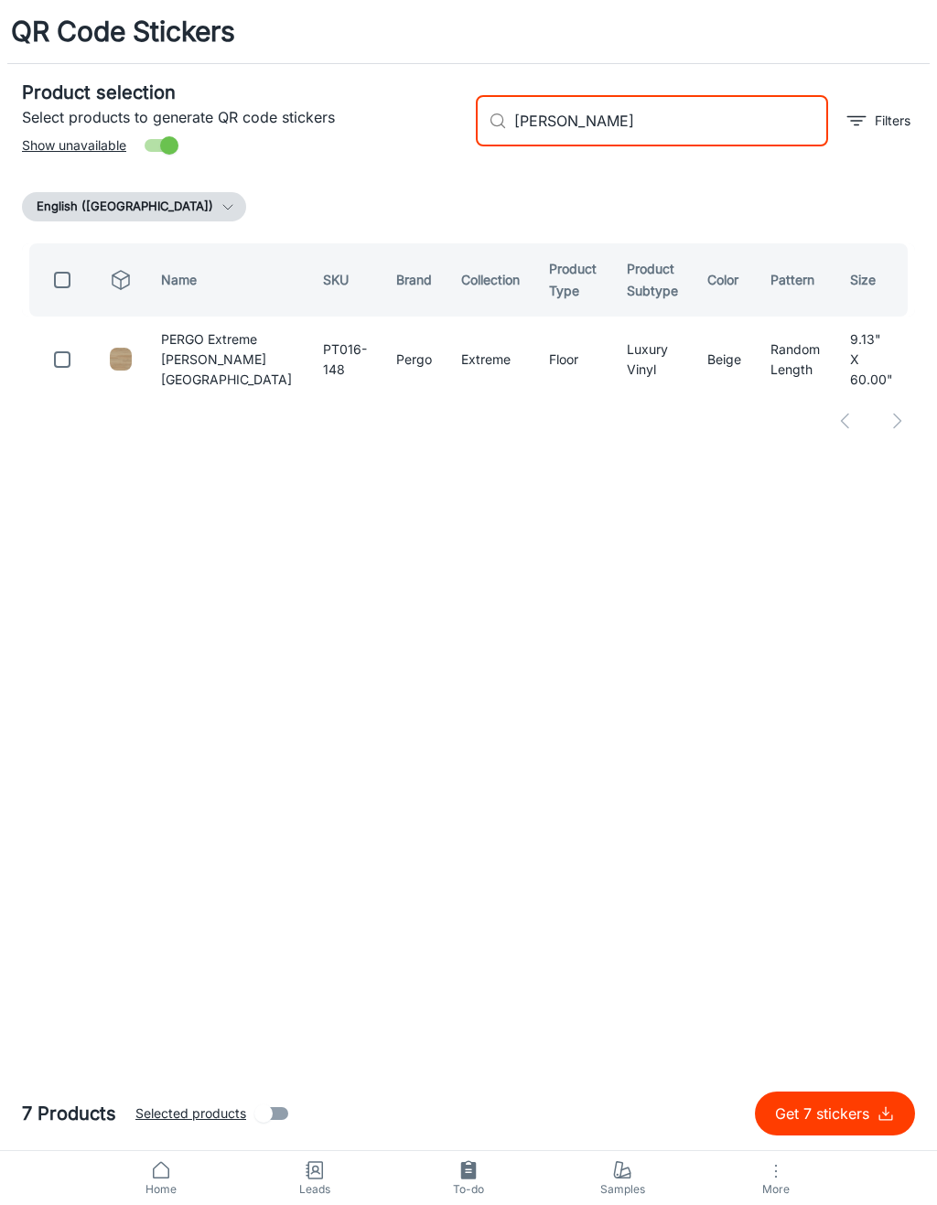
type input "[PERSON_NAME]"
click at [75, 357] on input "checkbox" at bounding box center [62, 359] width 37 height 37
checkbox input "true"
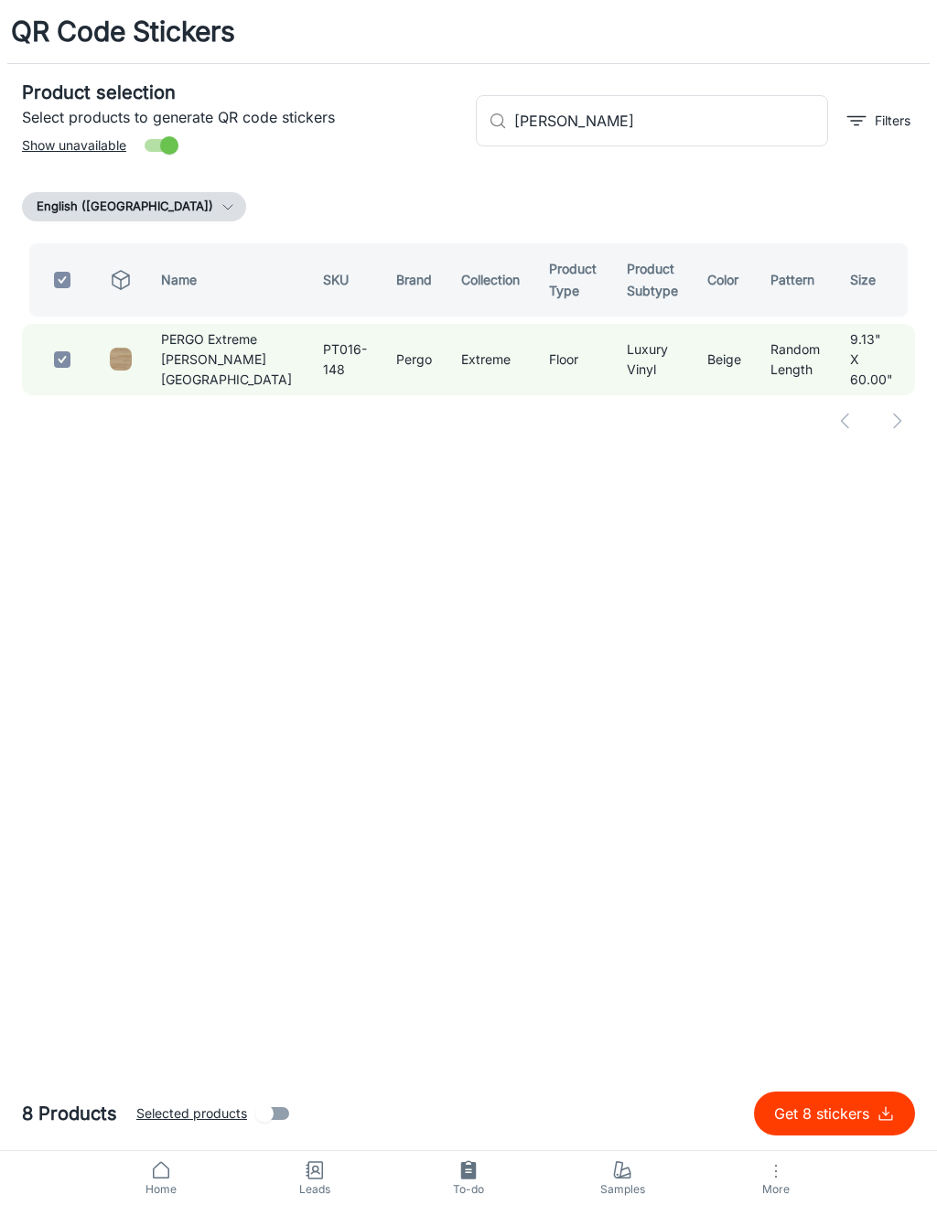
click at [723, 119] on input "[PERSON_NAME]" at bounding box center [671, 120] width 314 height 51
type input "[PERSON_NAME]"
checkbox input "false"
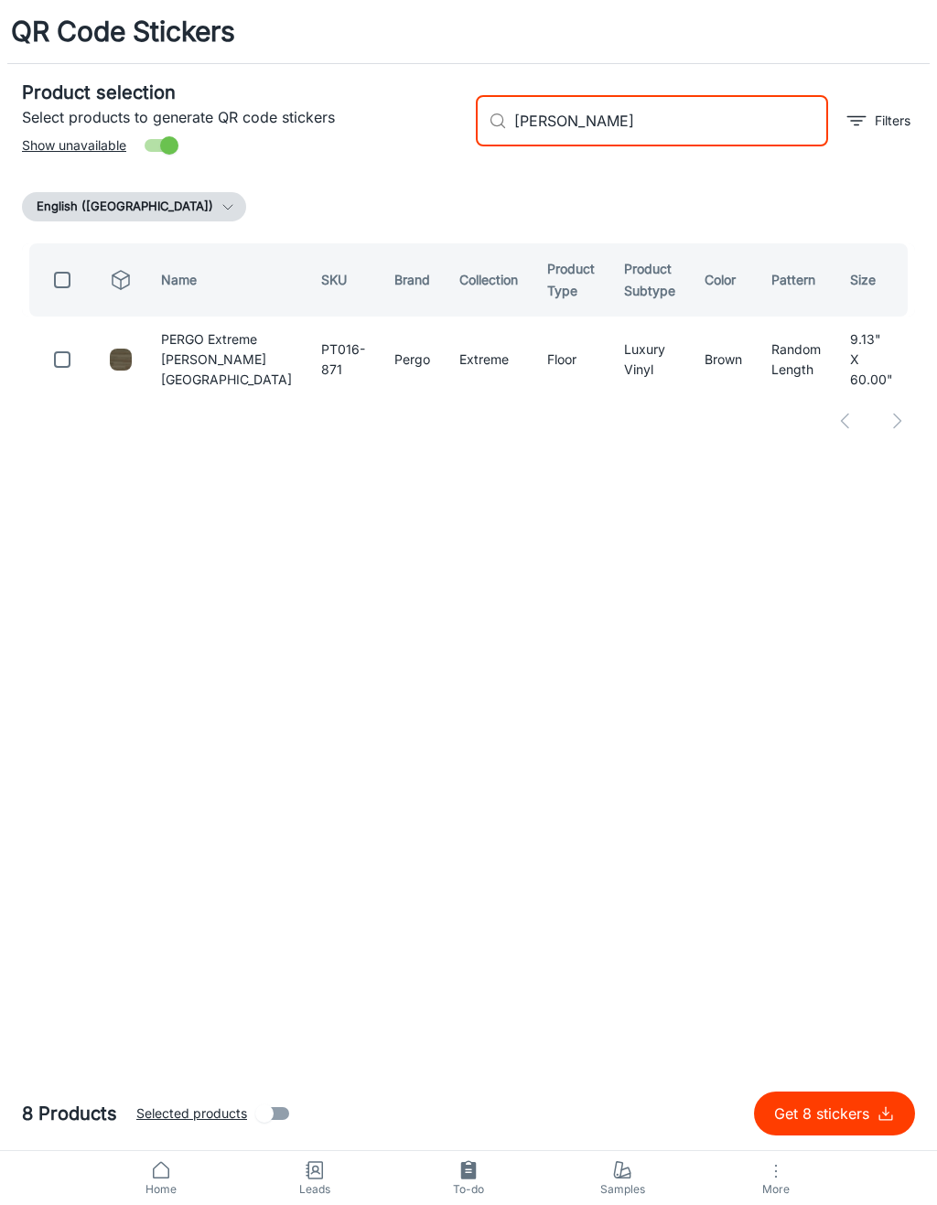
type input "[PERSON_NAME]"
click at [65, 353] on input "checkbox" at bounding box center [62, 359] width 37 height 37
checkbox input "true"
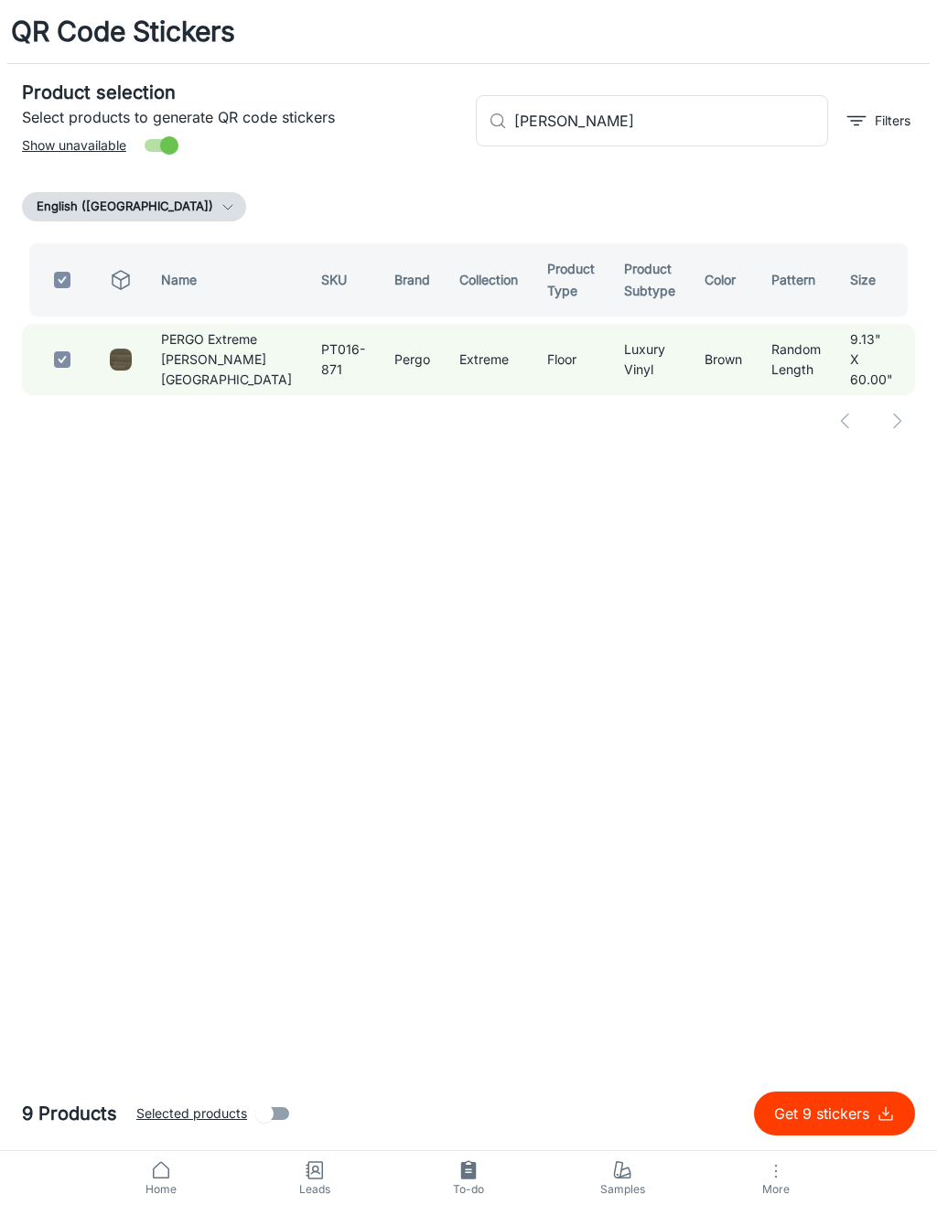
click at [725, 124] on input "[PERSON_NAME]" at bounding box center [671, 120] width 314 height 51
type input "[PERSON_NAME]"
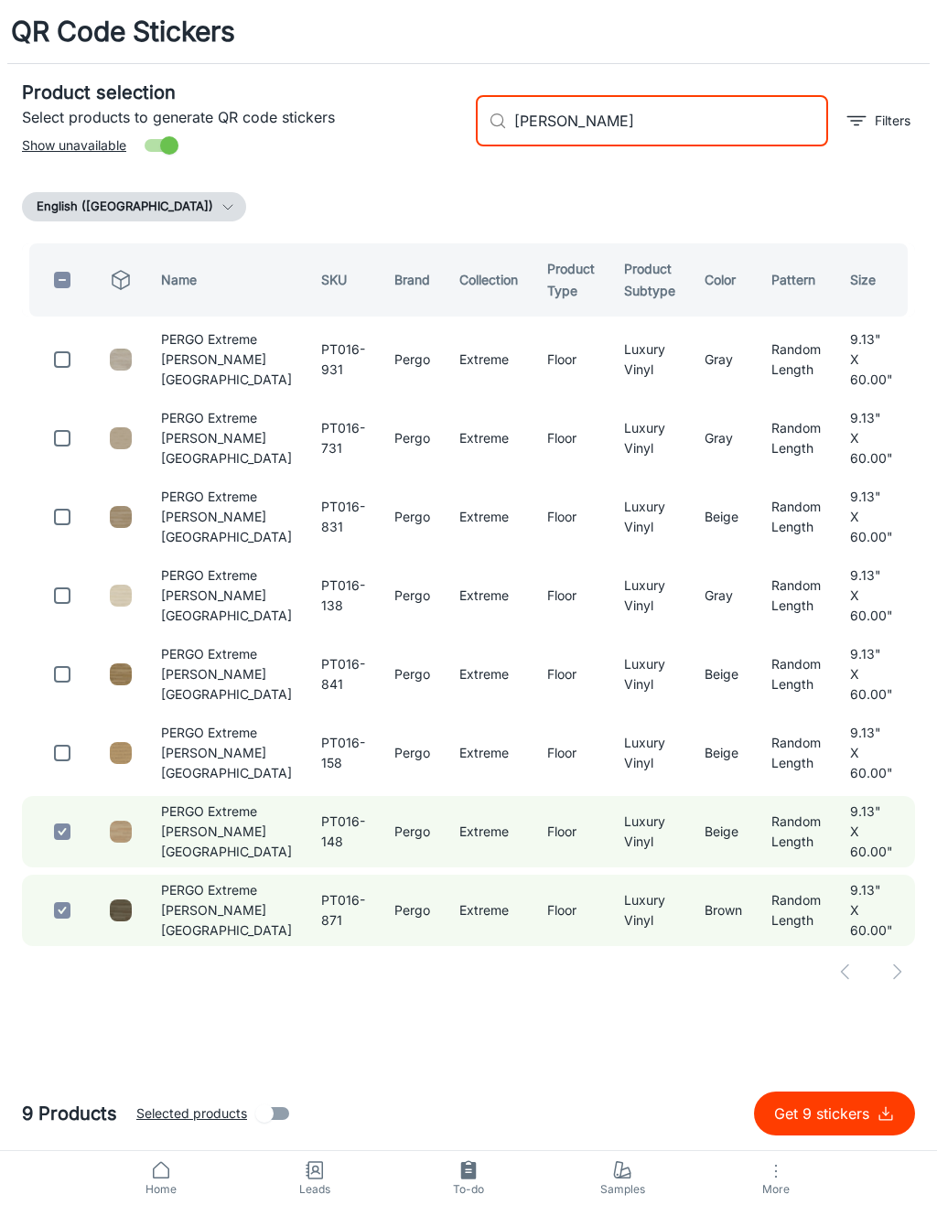
checkbox input "false"
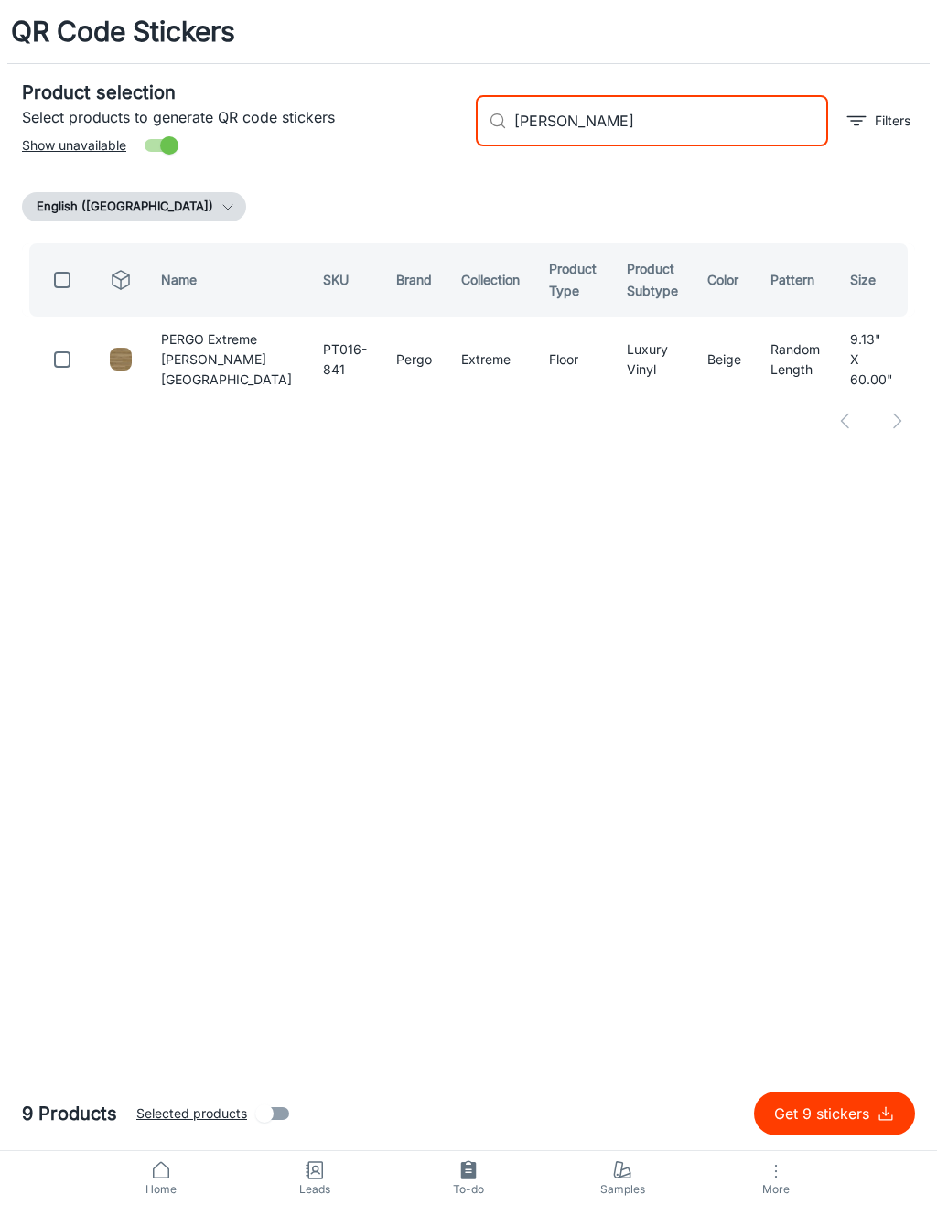
type input "[PERSON_NAME]"
click at [70, 358] on input "checkbox" at bounding box center [62, 359] width 37 height 37
checkbox input "true"
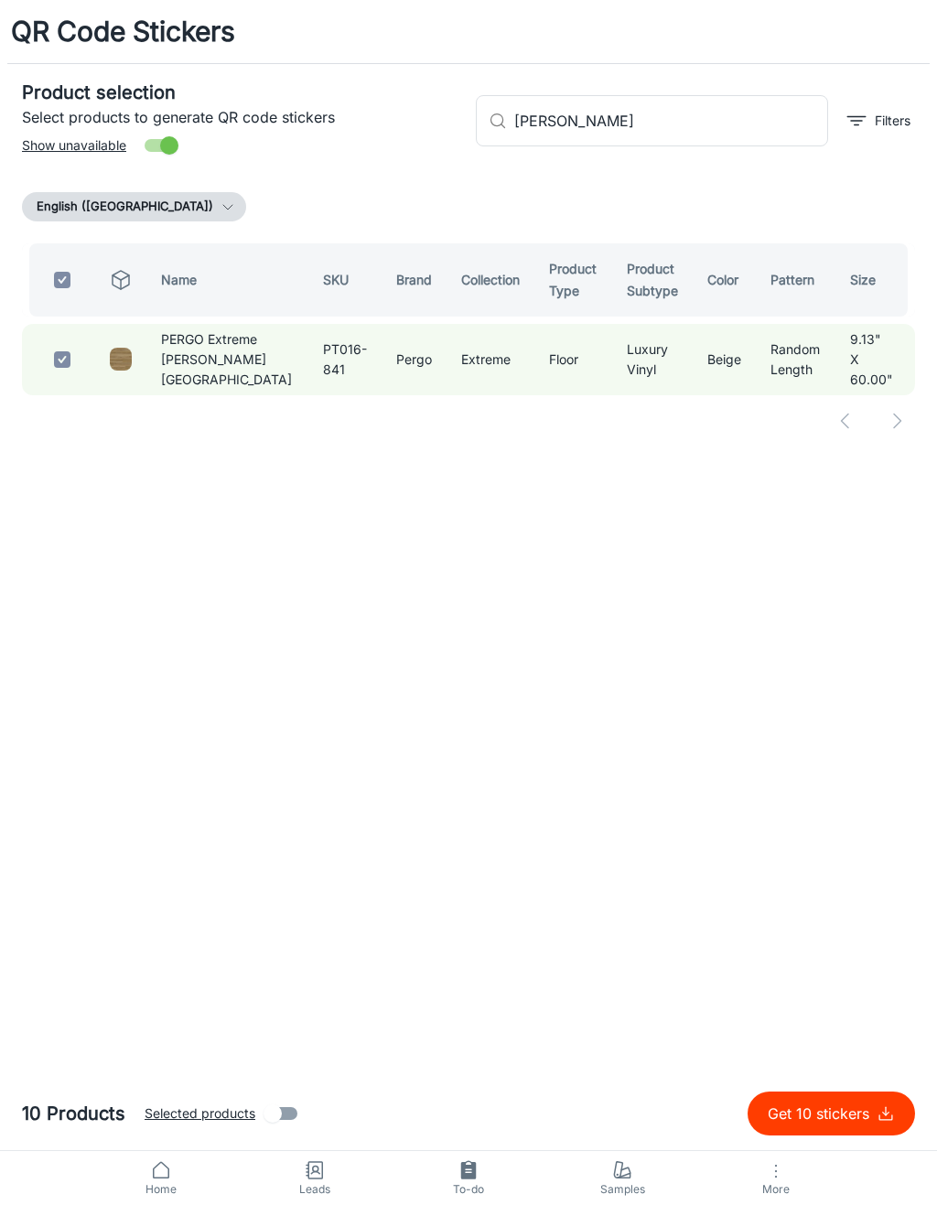
click at [730, 114] on input "[PERSON_NAME]" at bounding box center [671, 120] width 314 height 51
type input "[PERSON_NAME]"
checkbox input "false"
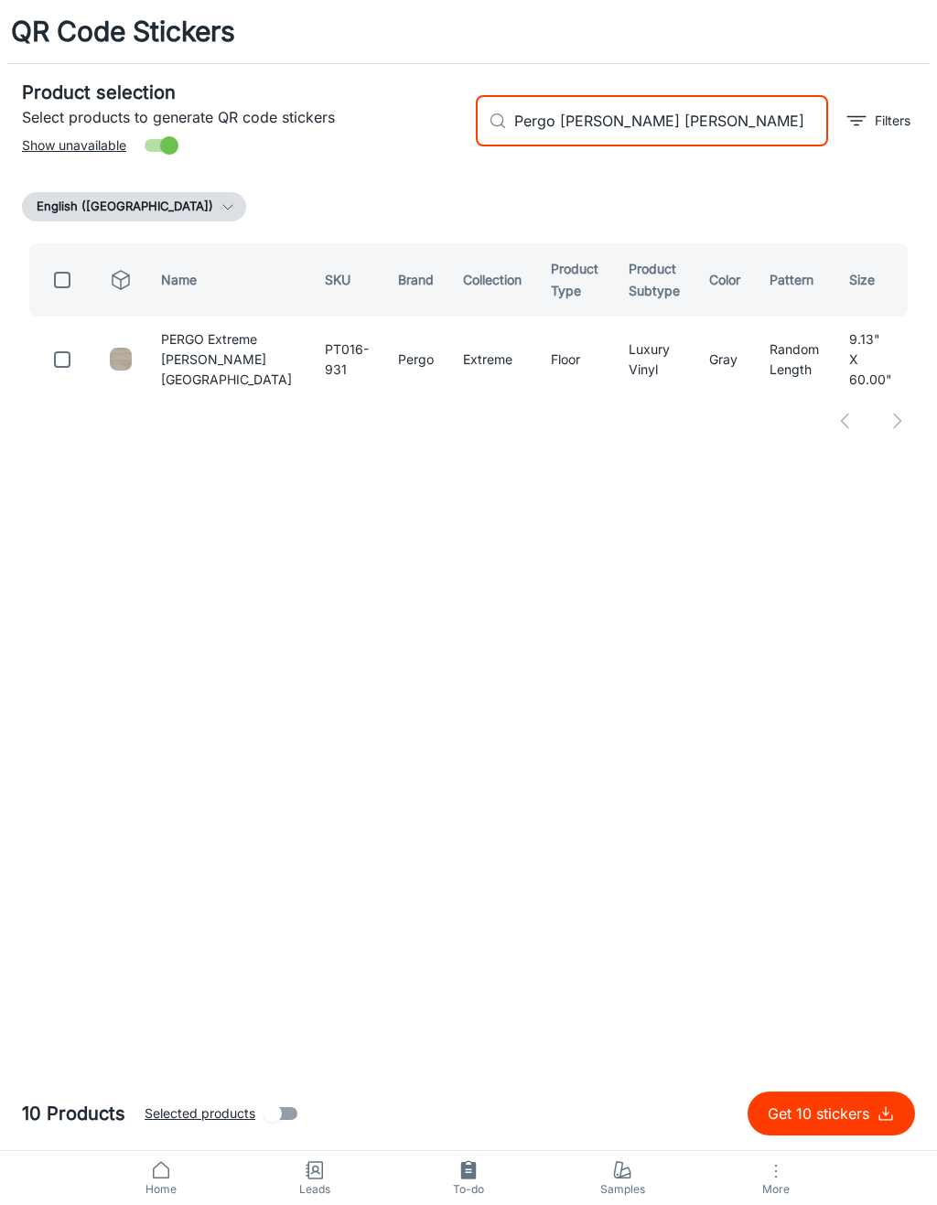
type input "Pergo [PERSON_NAME] [PERSON_NAME]"
click at [63, 343] on input "checkbox" at bounding box center [62, 359] width 37 height 37
checkbox input "true"
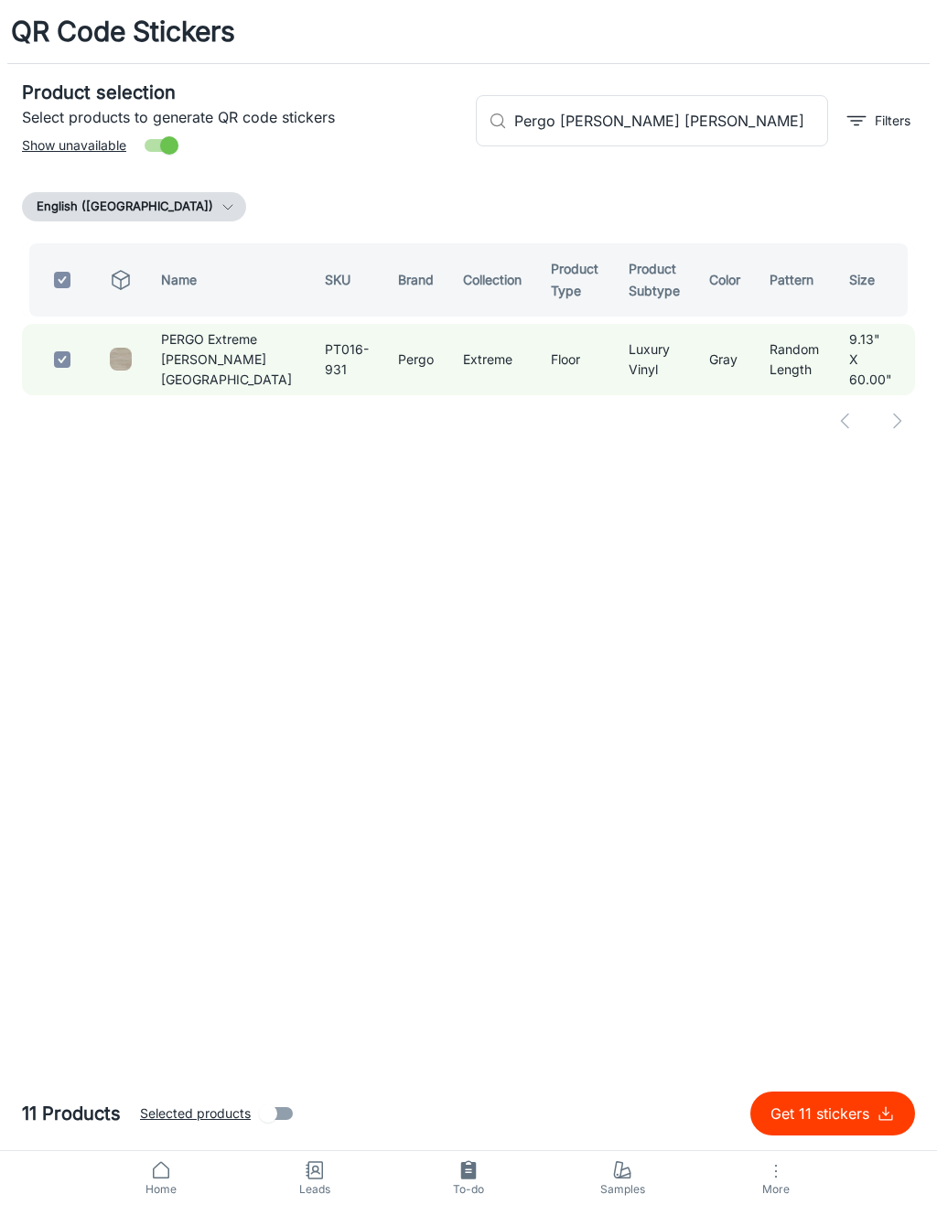
click at [744, 124] on input "Pergo [PERSON_NAME] [PERSON_NAME]" at bounding box center [671, 120] width 314 height 51
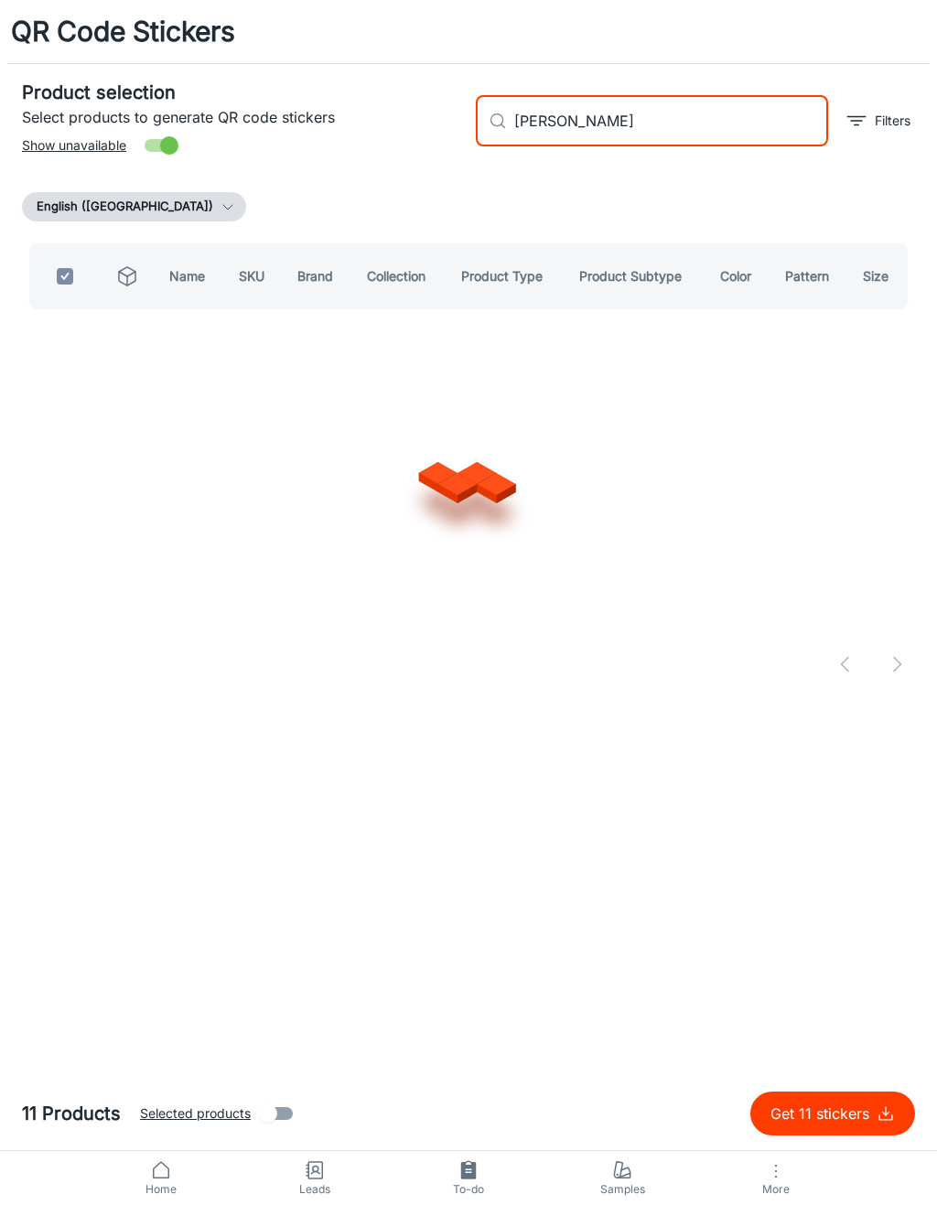
type input "[PERSON_NAME]"
checkbox input "false"
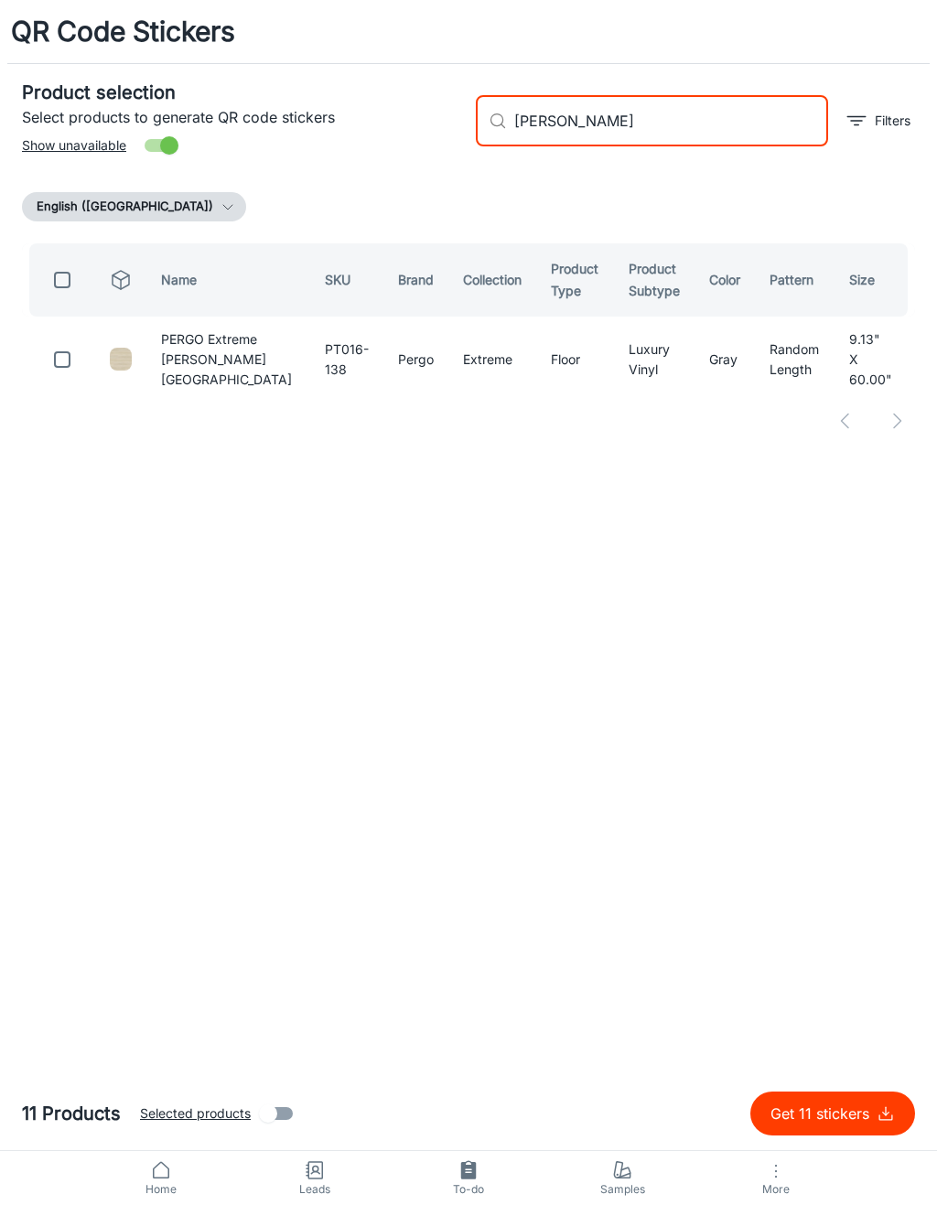
type input "[PERSON_NAME]"
click at [78, 346] on input "checkbox" at bounding box center [62, 359] width 37 height 37
checkbox input "true"
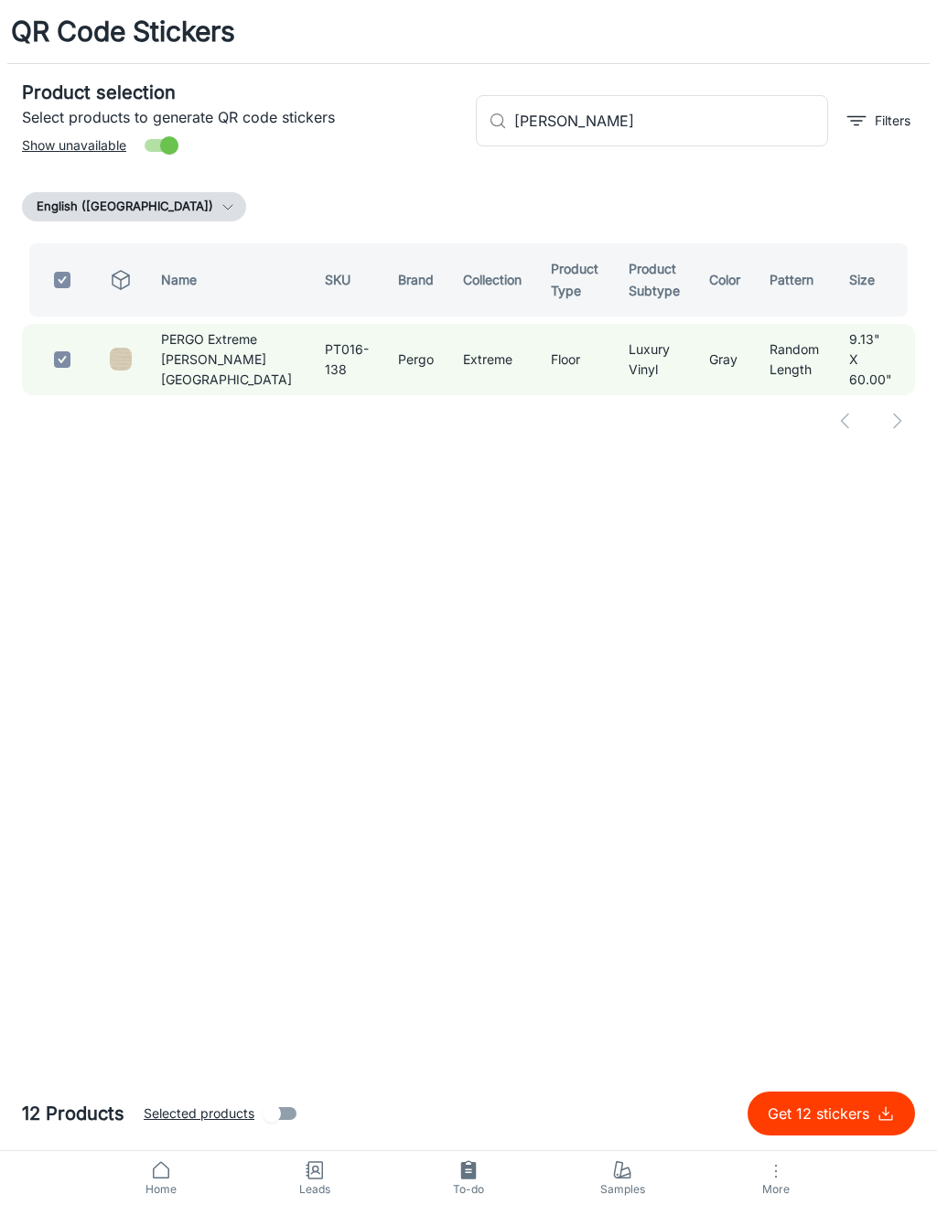
click at [741, 118] on input "[PERSON_NAME]" at bounding box center [671, 120] width 314 height 51
type input "[PERSON_NAME] a"
checkbox input "false"
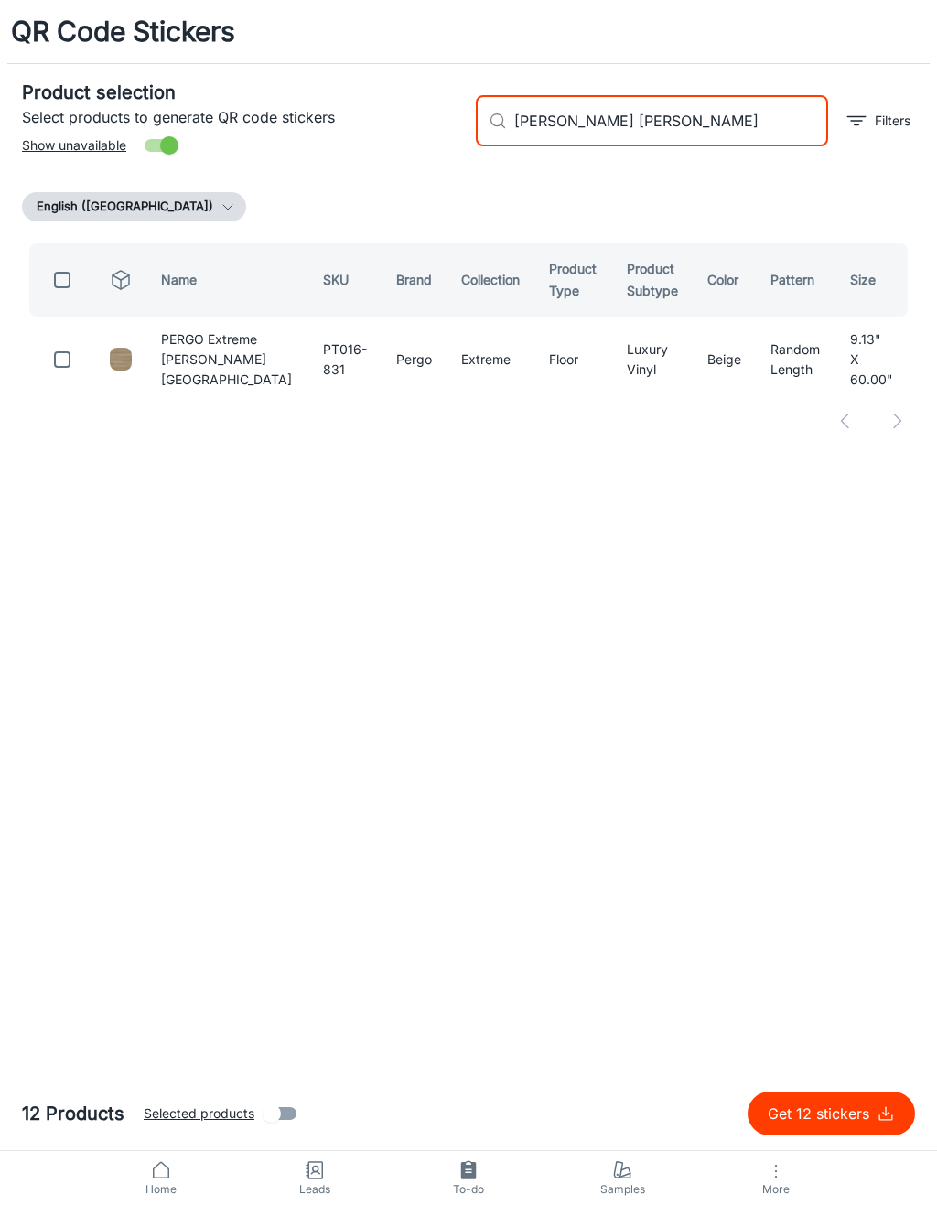
type input "[PERSON_NAME] [PERSON_NAME]"
click at [59, 362] on input "checkbox" at bounding box center [62, 359] width 37 height 37
checkbox input "true"
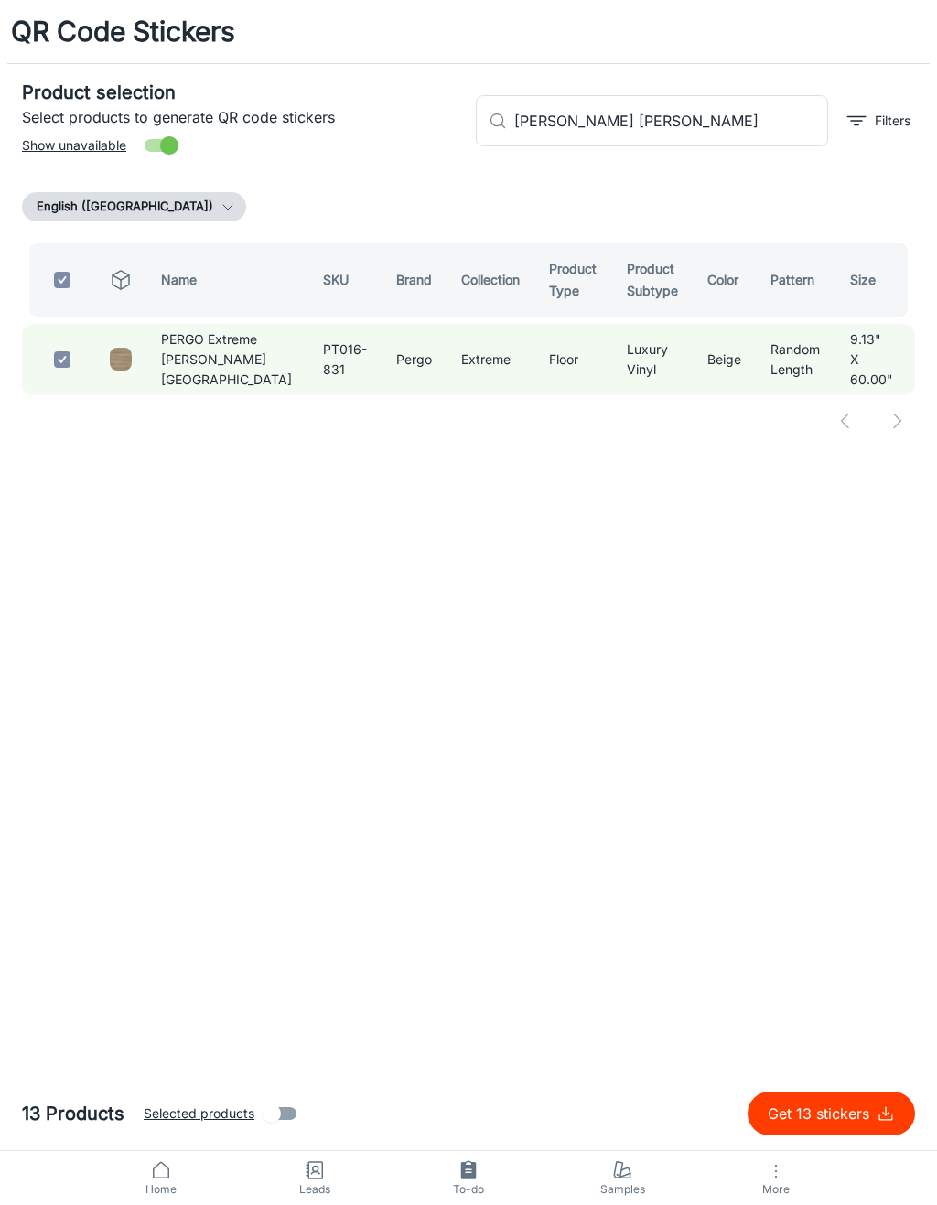
checkbox input "true"
click at [716, 114] on input "[PERSON_NAME] [PERSON_NAME]" at bounding box center [671, 120] width 314 height 51
type input "[PERSON_NAME]"
checkbox input "false"
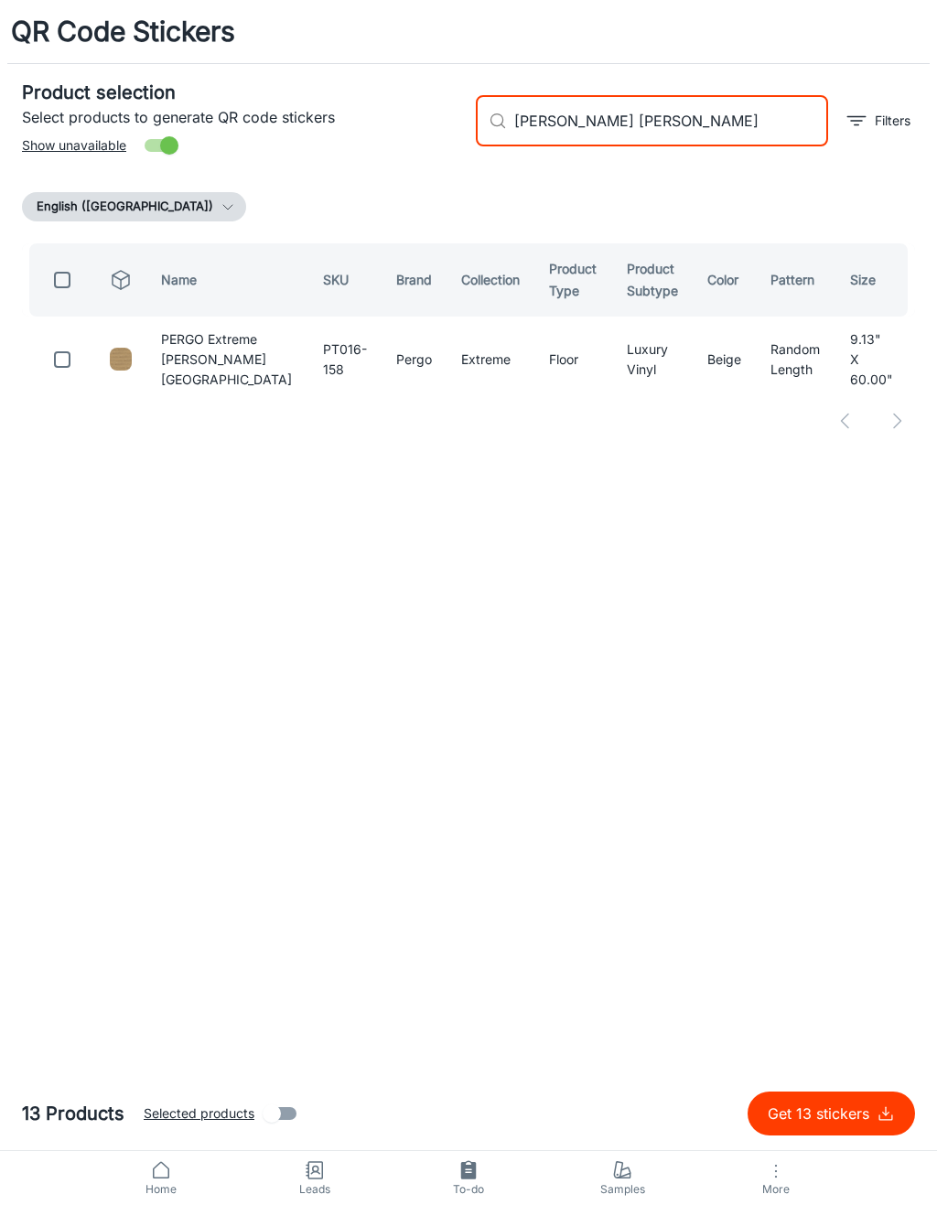
type input "[PERSON_NAME] [PERSON_NAME]"
click at [68, 359] on input "checkbox" at bounding box center [62, 359] width 37 height 37
checkbox input "true"
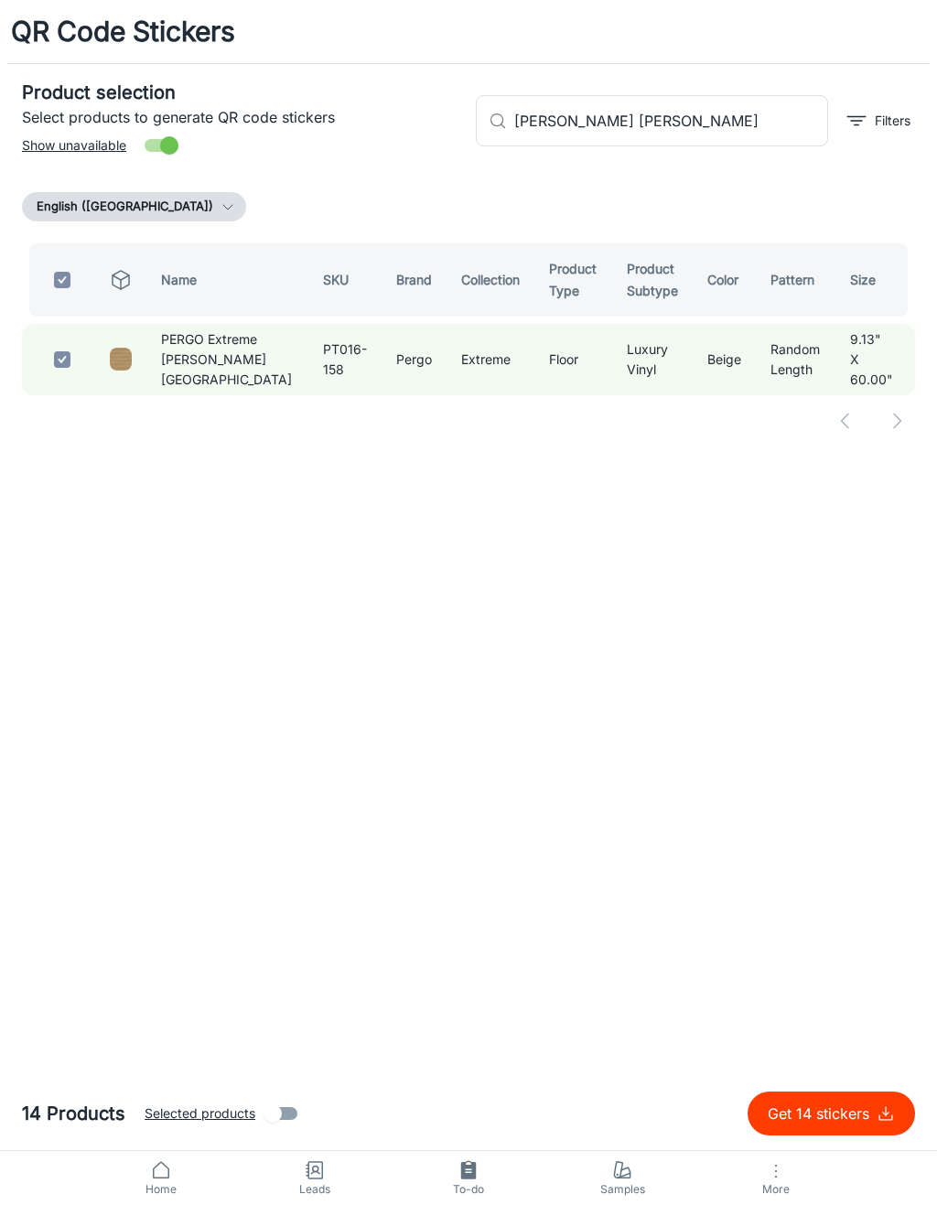
click at [726, 131] on input "[PERSON_NAME] [PERSON_NAME]" at bounding box center [671, 120] width 314 height 51
type input "[PERSON_NAME]"
checkbox input "false"
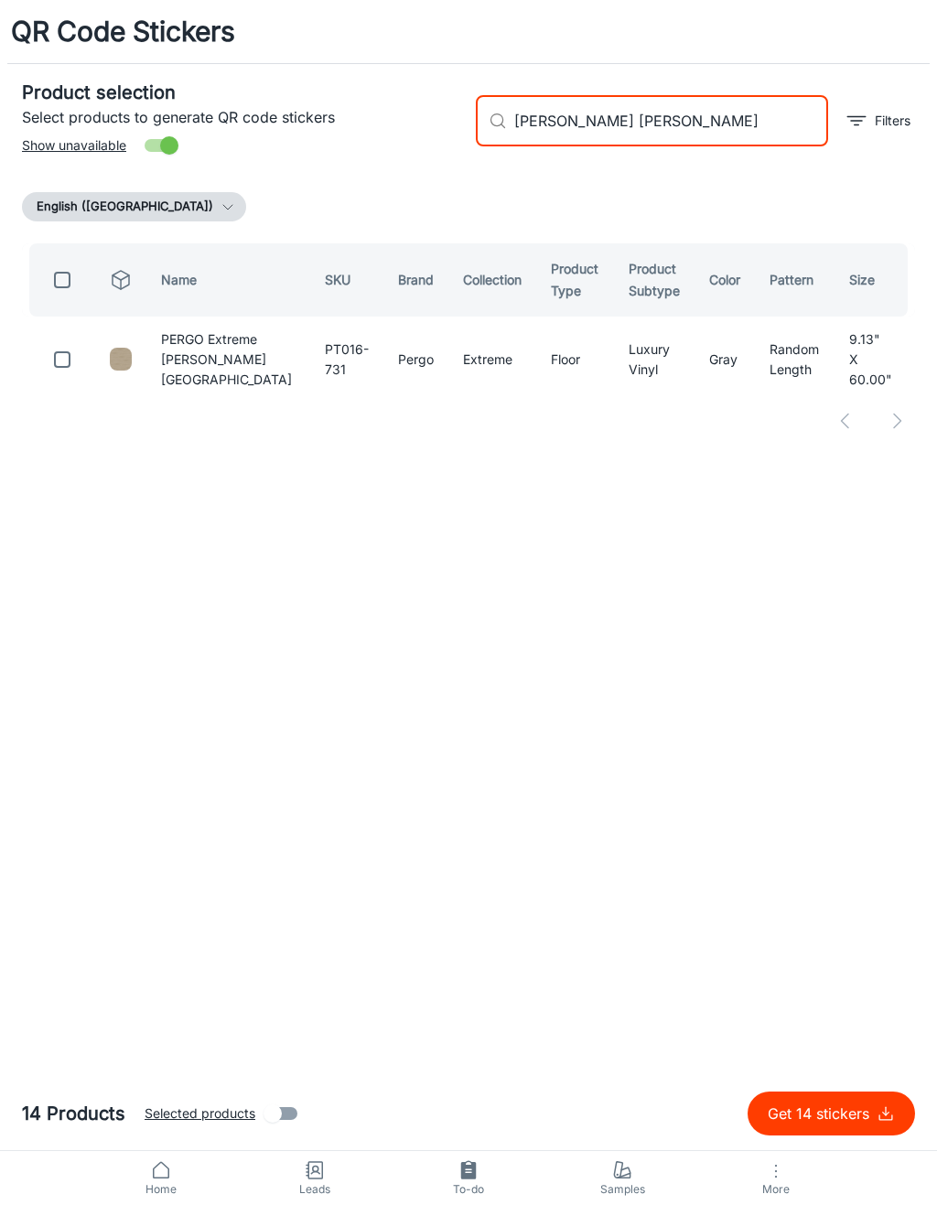
type input "[PERSON_NAME] [PERSON_NAME]"
click at [67, 348] on input "checkbox" at bounding box center [62, 359] width 37 height 37
checkbox input "true"
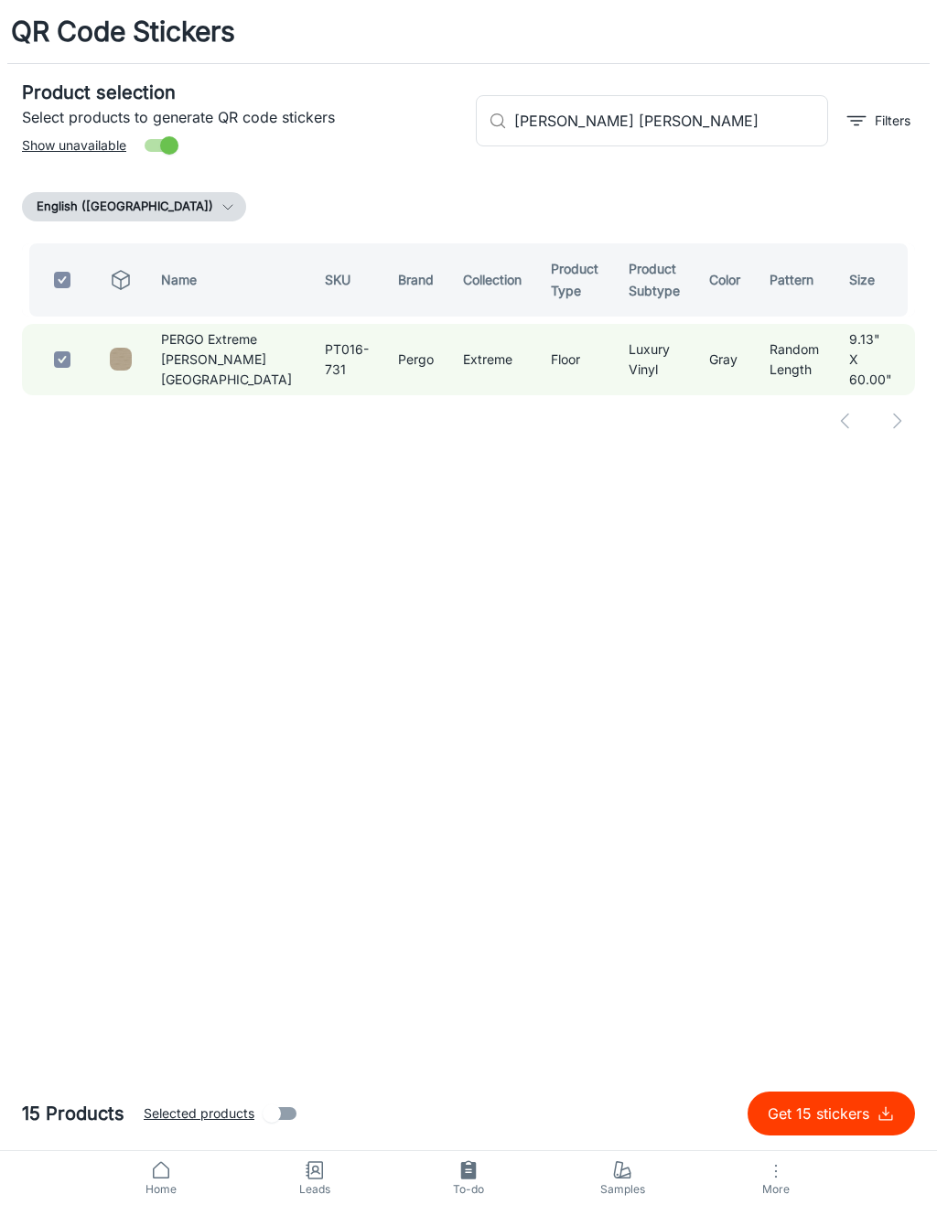
click at [751, 120] on input "[PERSON_NAME] [PERSON_NAME]" at bounding box center [671, 120] width 314 height 51
type input "Pergo"
checkbox input "false"
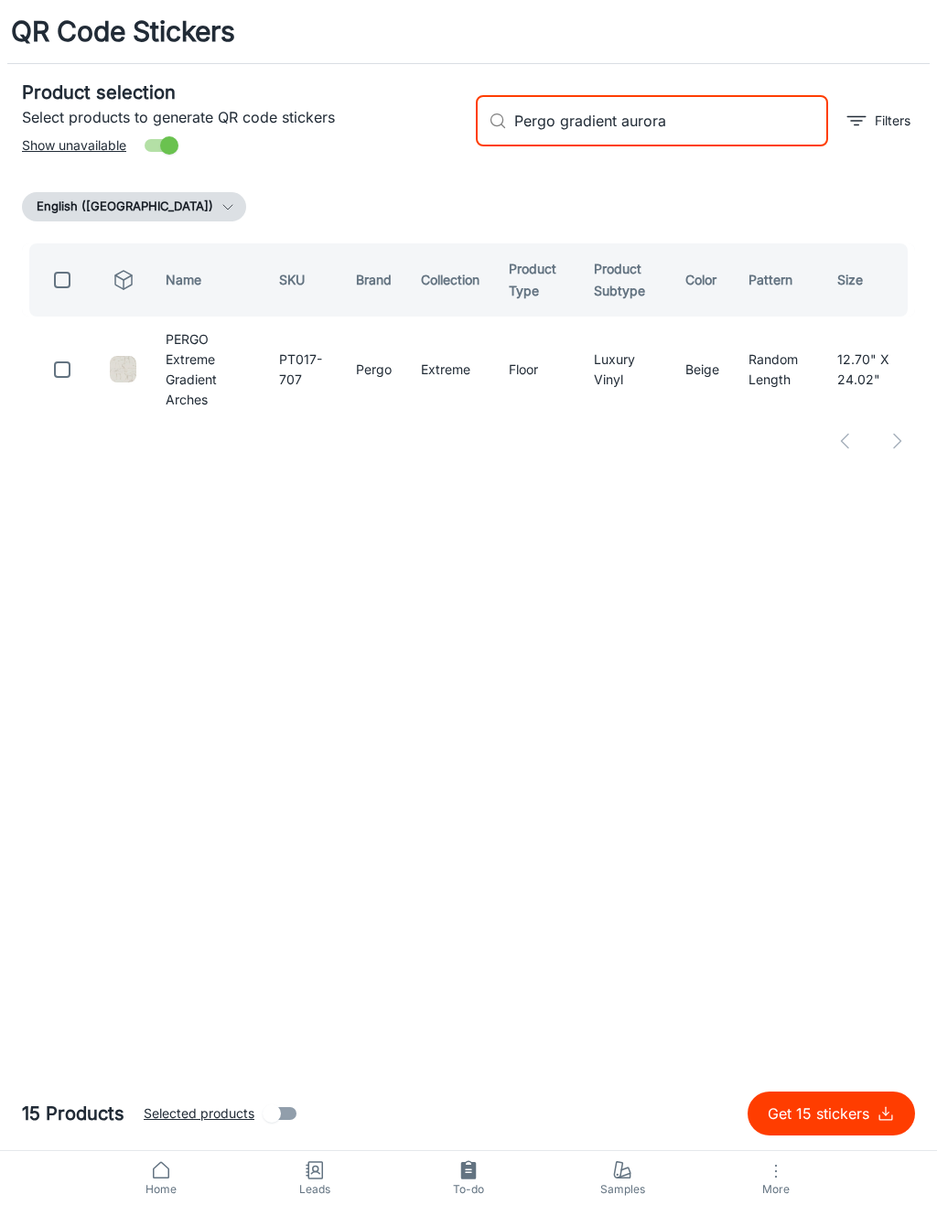
type input "Pergo gradient aurora"
click at [77, 370] on input "checkbox" at bounding box center [62, 369] width 37 height 37
checkbox input "true"
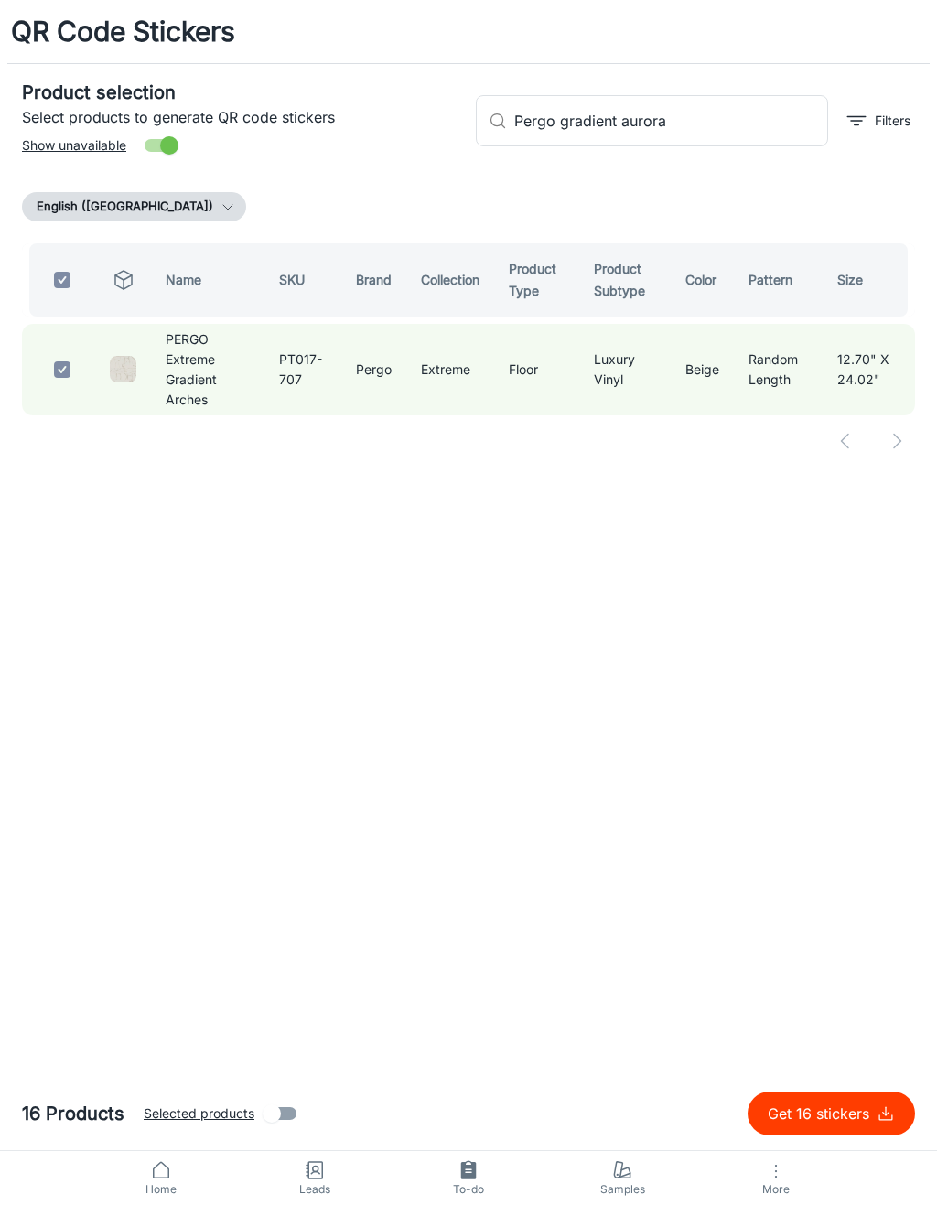
click at [725, 136] on input "Pergo gradient aurora" at bounding box center [671, 120] width 314 height 51
type input "Pergo gradient"
checkbox input "false"
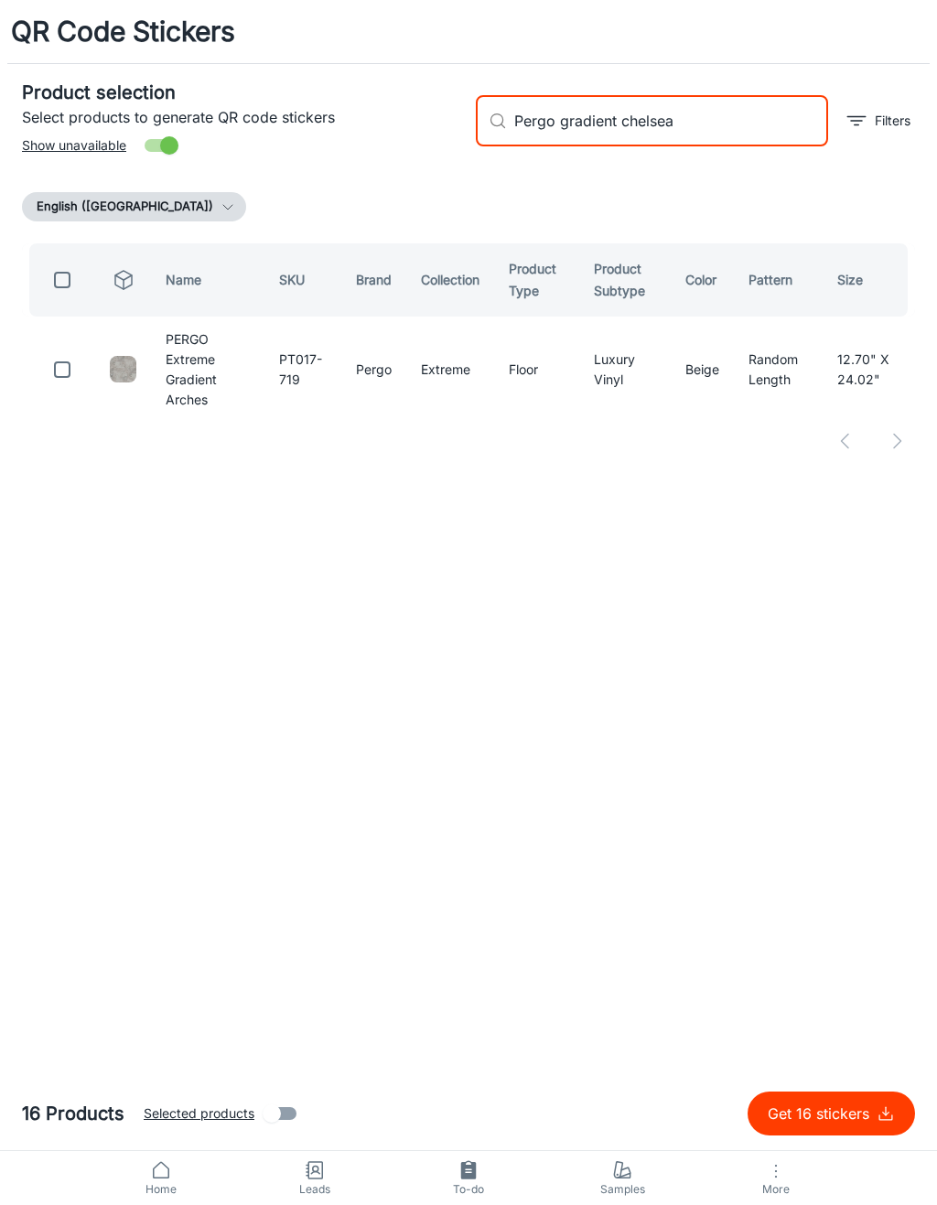
type input "Pergo gradient chelsea"
click at [67, 351] on input "checkbox" at bounding box center [62, 369] width 37 height 37
checkbox input "true"
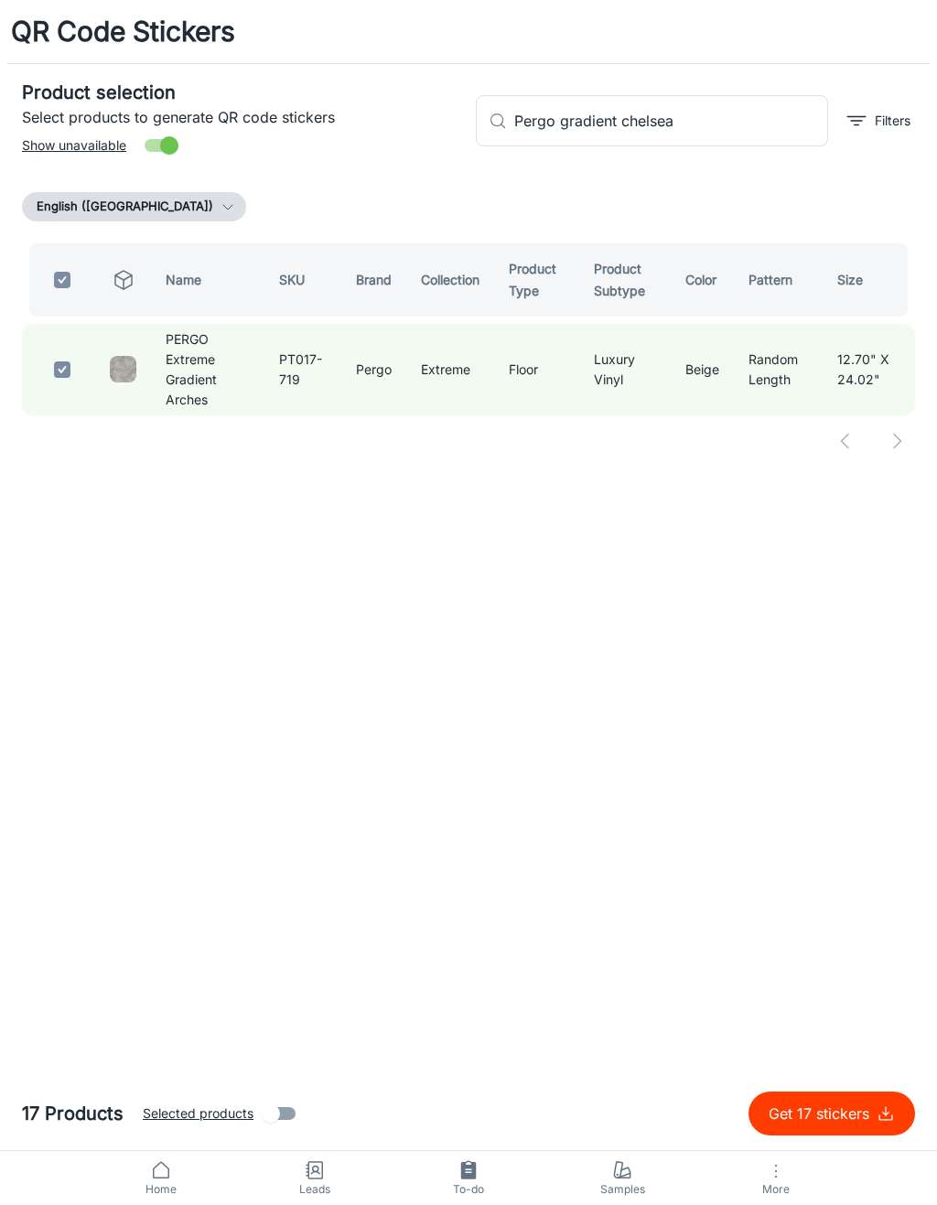
click at [734, 126] on input "Pergo gradient chelsea" at bounding box center [671, 120] width 314 height 51
type input "Pergo gradient ch"
checkbox input "false"
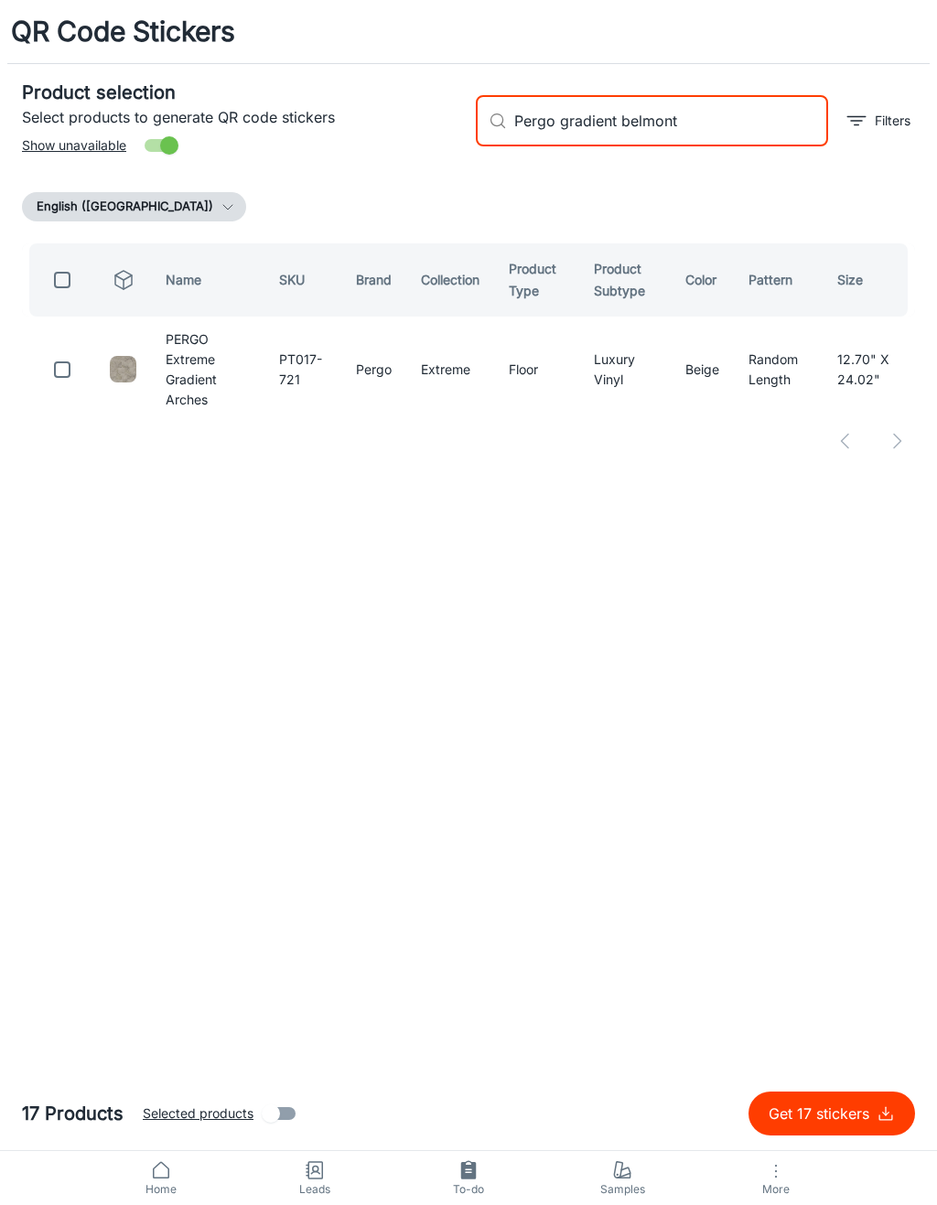
type input "Pergo gradient belmont"
click at [64, 360] on input "checkbox" at bounding box center [62, 369] width 37 height 37
checkbox input "true"
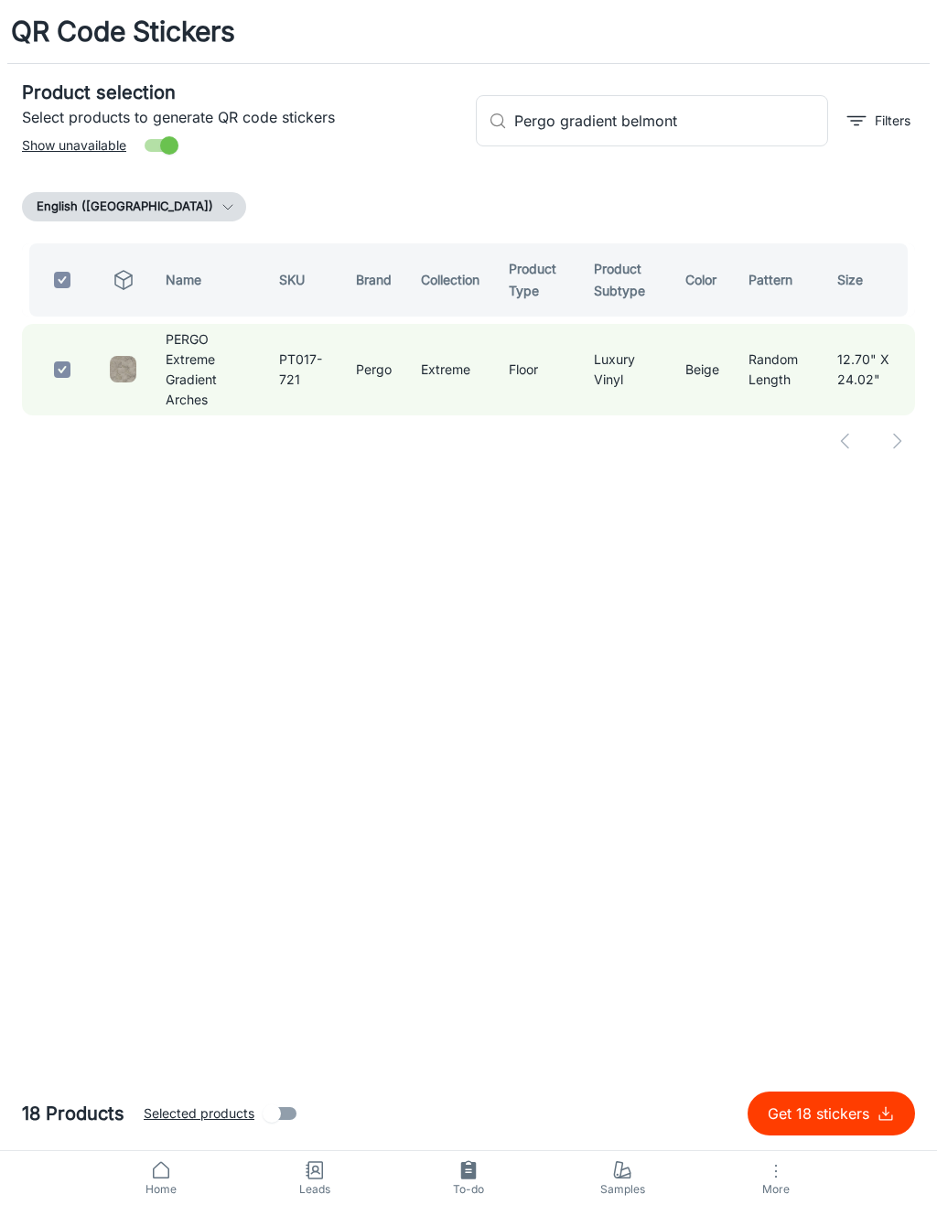
click at [730, 130] on input "Pergo gradient belmont" at bounding box center [671, 120] width 314 height 51
type input "Pergo gradient b"
checkbox input "false"
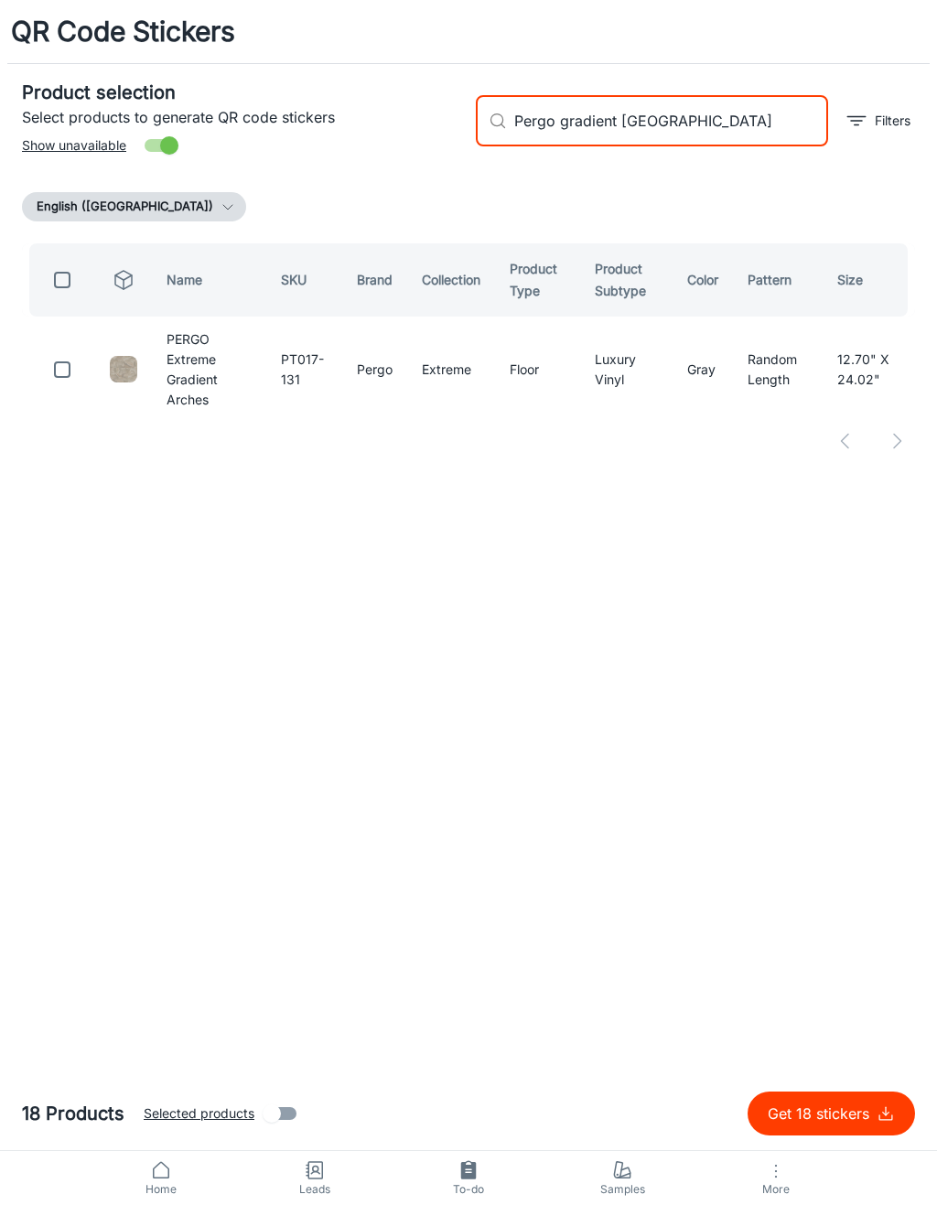
type input "Pergo gradient [GEOGRAPHIC_DATA]"
click at [70, 362] on input "checkbox" at bounding box center [62, 369] width 37 height 37
checkbox input "true"
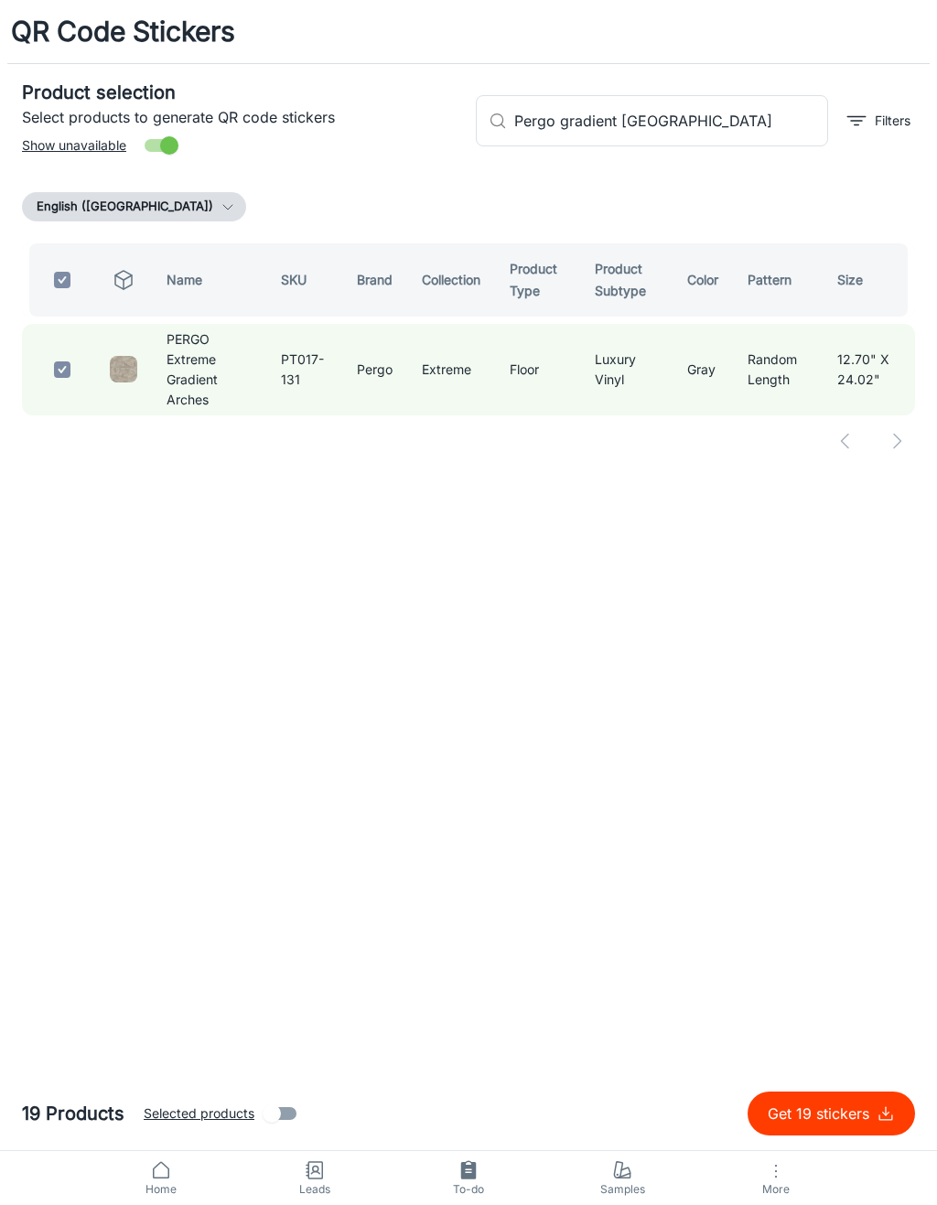
click at [784, 195] on div "English ([GEOGRAPHIC_DATA])" at bounding box center [468, 206] width 893 height 29
click at [851, 1123] on p "Get 19 stickers" at bounding box center [822, 1114] width 109 height 22
checkbox input "false"
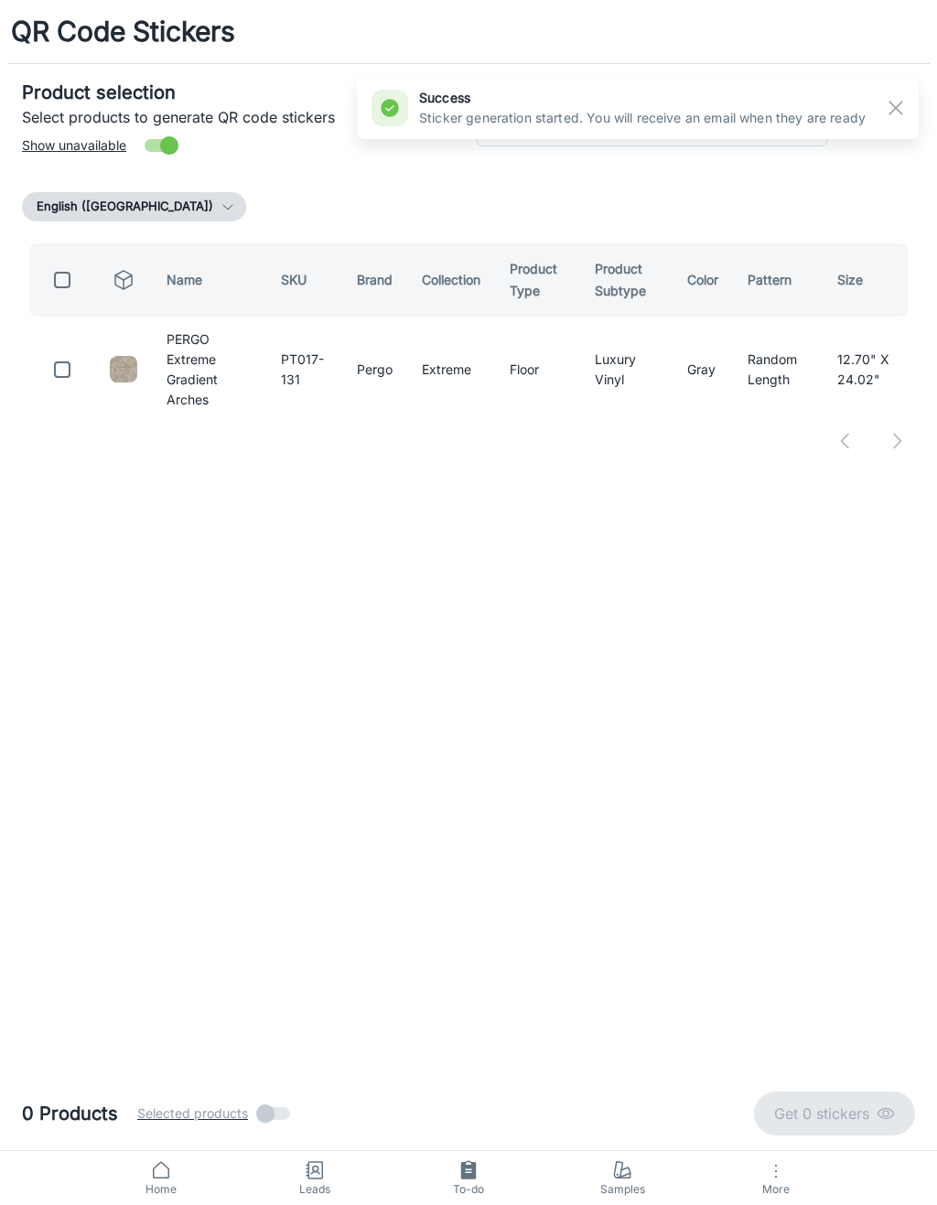
click at [895, 107] on line "button" at bounding box center [896, 108] width 13 height 13
